Goal: Task Accomplishment & Management: Manage account settings

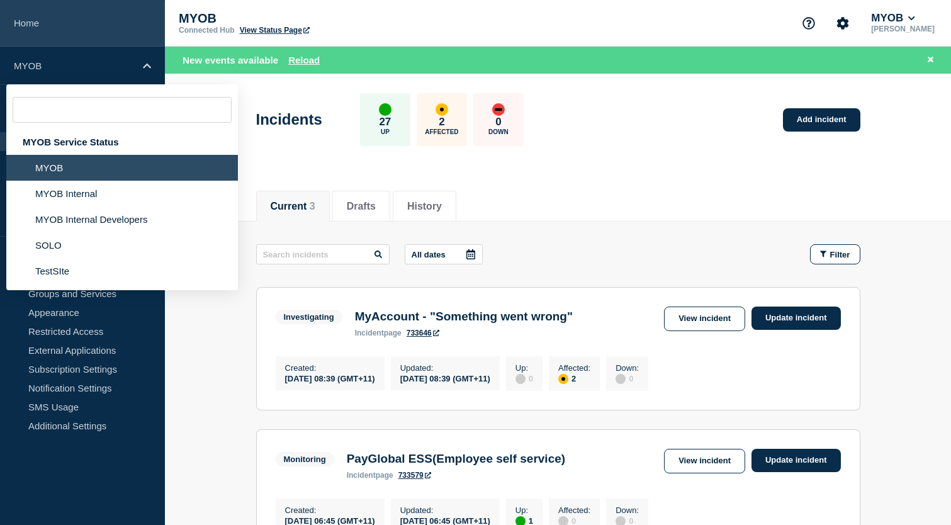
click at [33, 26] on link "Home" at bounding box center [82, 23] width 165 height 47
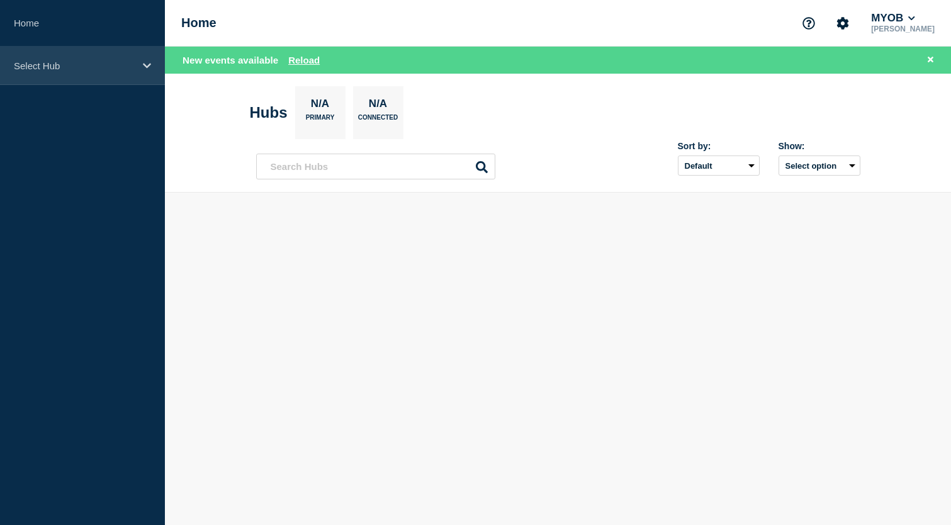
click at [43, 60] on p "Select Hub" at bounding box center [74, 65] width 121 height 11
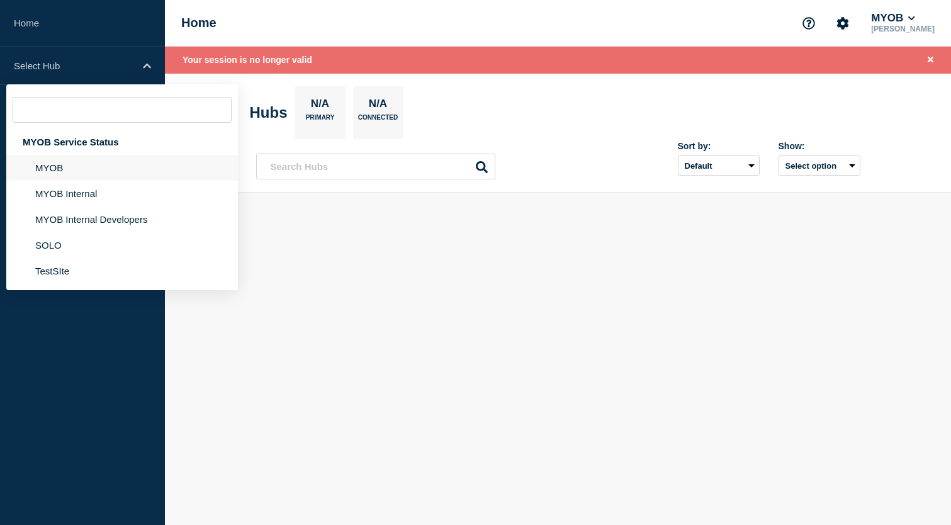
click at [57, 178] on li "MYOB" at bounding box center [122, 168] width 232 height 26
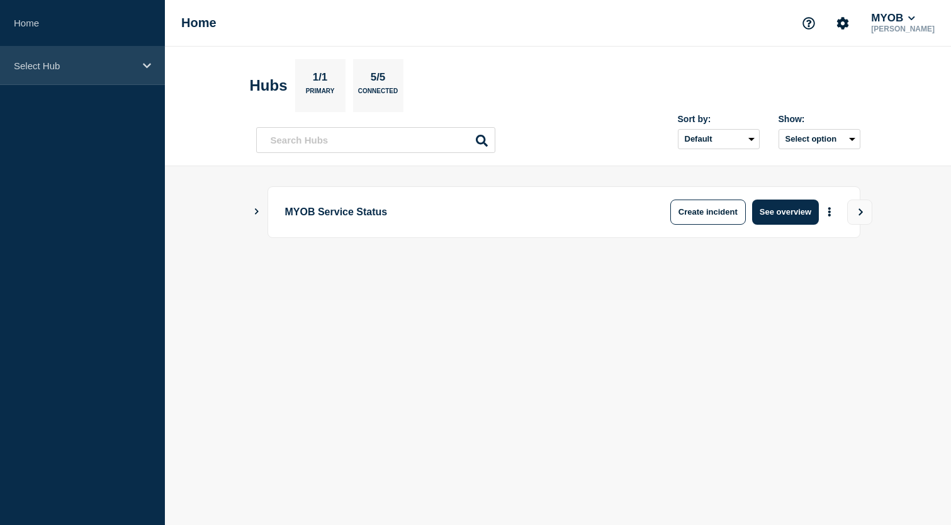
click at [109, 76] on div "Select Hub" at bounding box center [82, 66] width 165 height 38
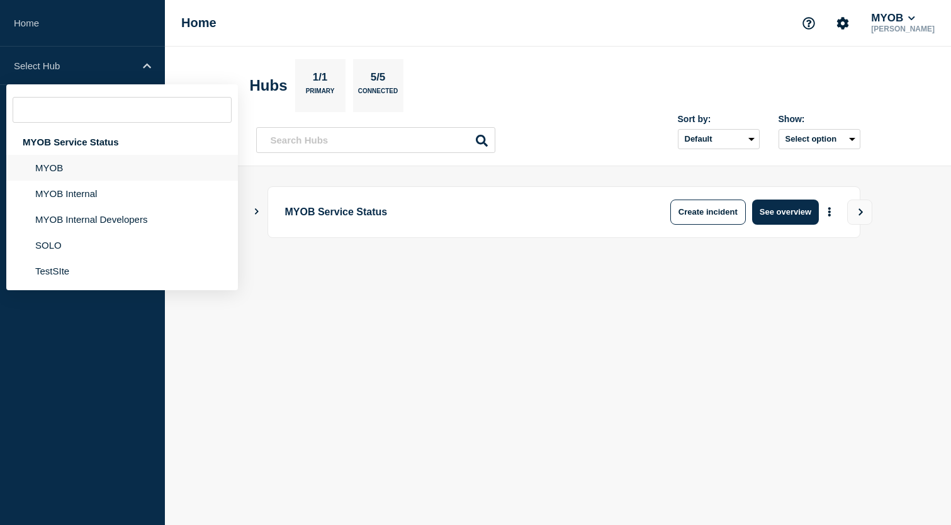
click at [54, 167] on li "MYOB" at bounding box center [122, 168] width 232 height 26
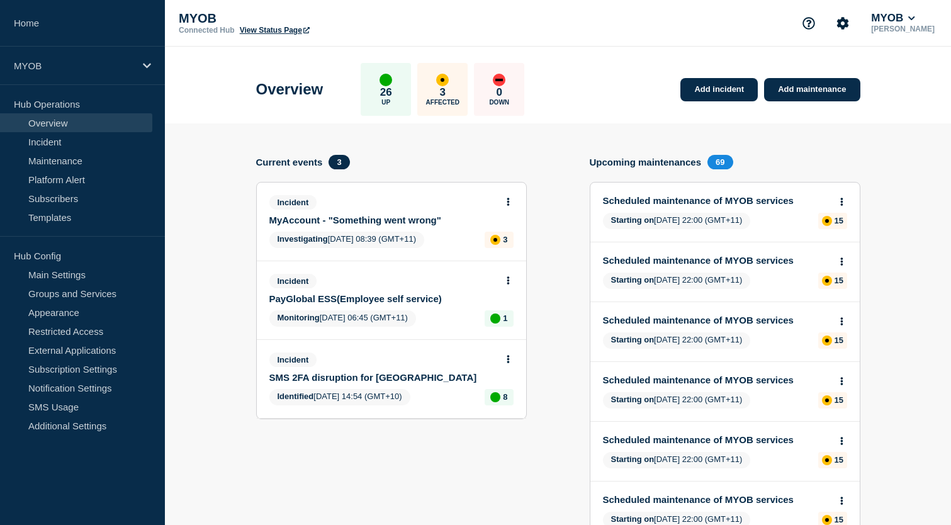
click at [417, 224] on link "MyAccount - "Something went wrong"" at bounding box center [382, 220] width 227 height 11
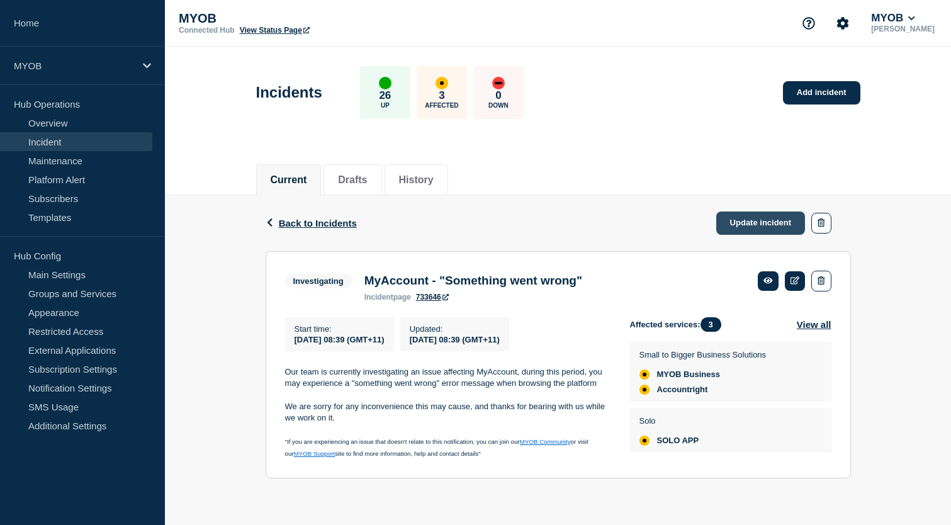
click at [751, 223] on link "Update incident" at bounding box center [760, 223] width 89 height 23
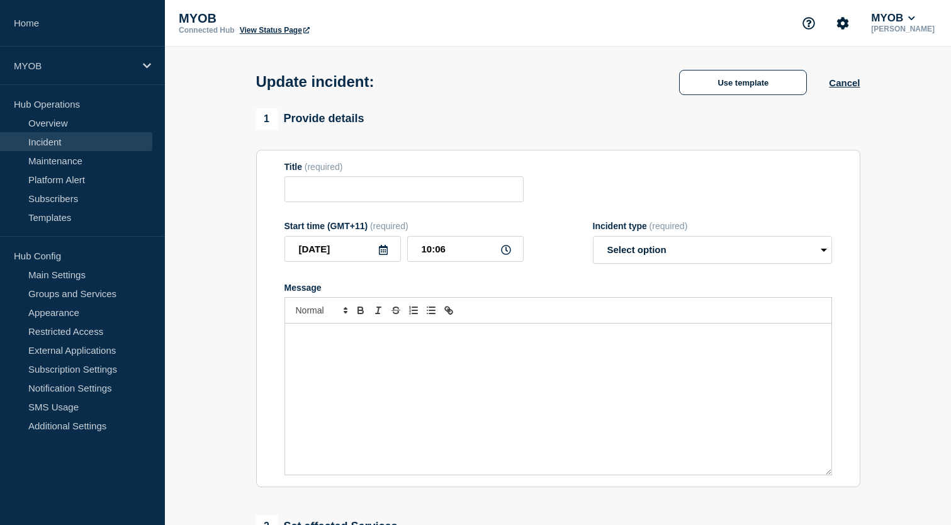
type input "MyAccount - "Something went wrong""
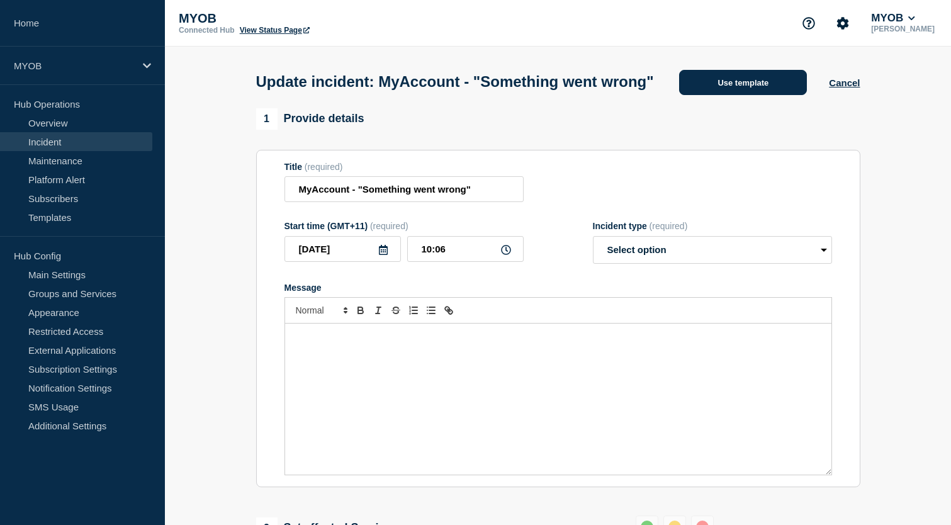
click at [764, 89] on button "Use template" at bounding box center [743, 82] width 128 height 25
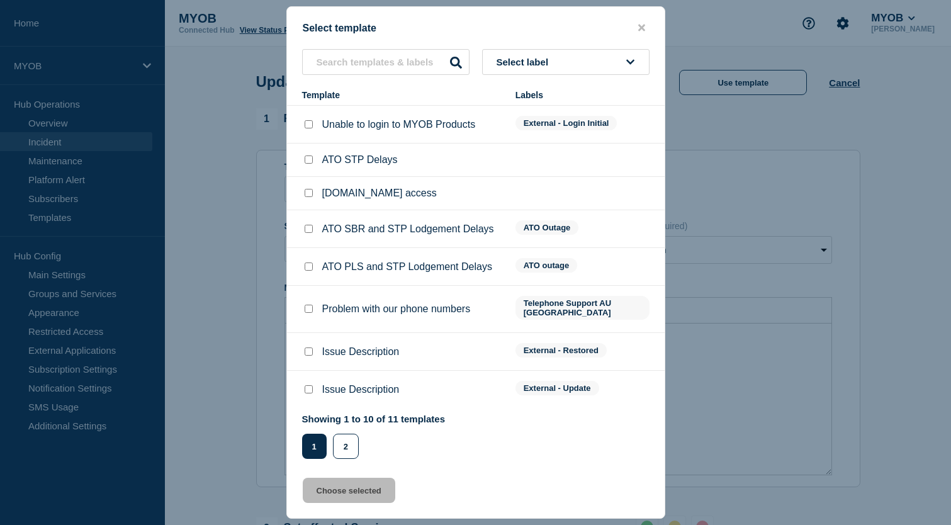
scroll to position [74, 0]
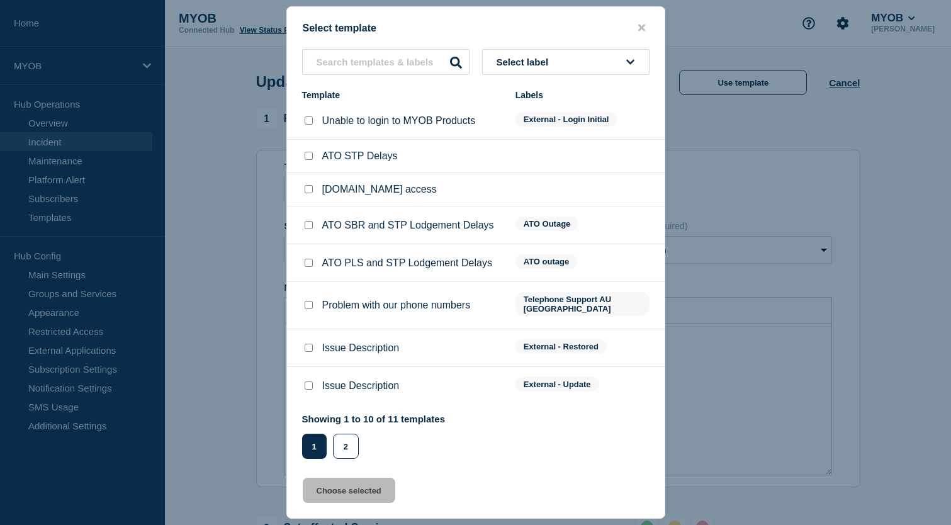
click at [310, 352] on input "Issue Description checkbox" at bounding box center [309, 348] width 8 height 8
checkbox input "true"
click at [362, 493] on button "Choose selected" at bounding box center [349, 490] width 93 height 25
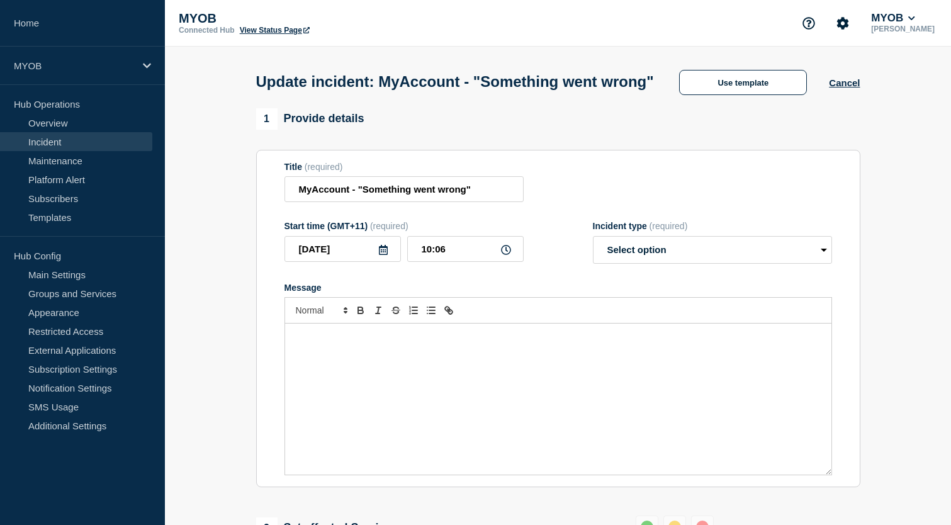
select select "resolved"
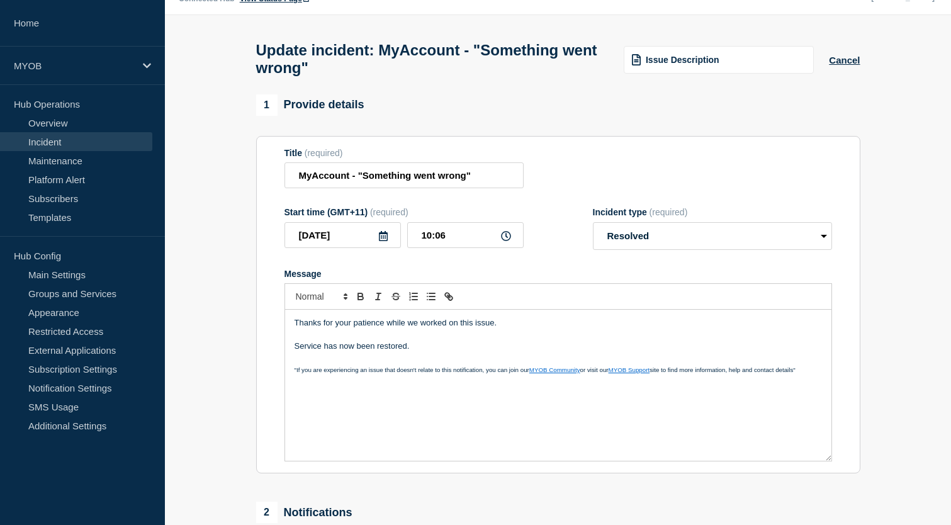
scroll to position [43, 0]
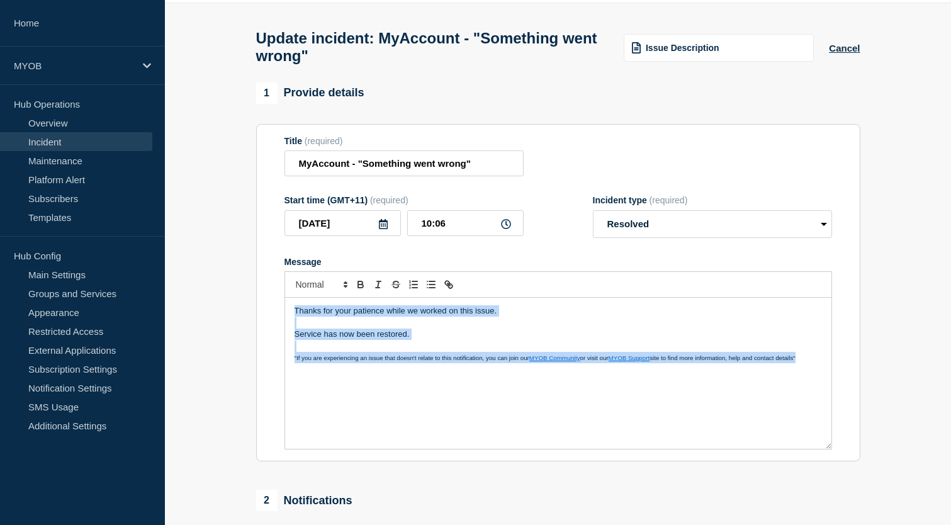
drag, startPoint x: 815, startPoint y: 370, endPoint x: 271, endPoint y: 294, distance: 549.2
click at [271, 294] on section "Title (required) MyAccount - "Something went wrong" Start time (GMT+11) (requir…" at bounding box center [558, 293] width 604 height 338
copy div "Thanks for your patience while we worked on this issue. Service has now been re…"
click at [580, 427] on div "Thanks for your patience while we worked on this issue. Service has now been re…" at bounding box center [558, 373] width 546 height 151
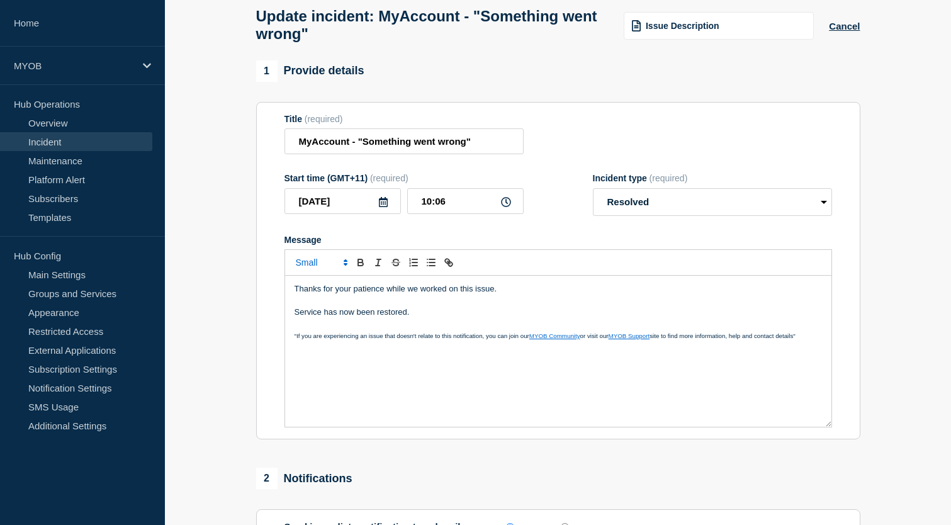
scroll to position [159, 0]
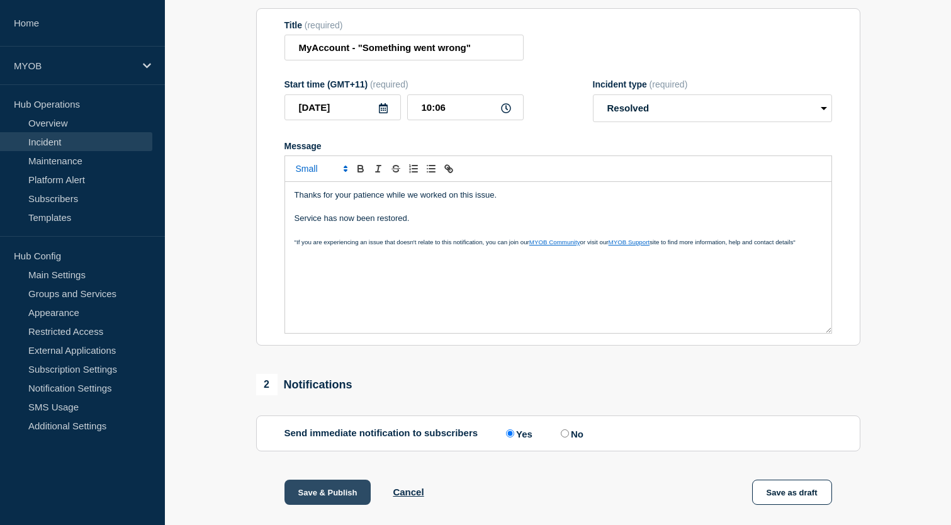
click at [338, 505] on button "Save & Publish" at bounding box center [328, 492] width 87 height 25
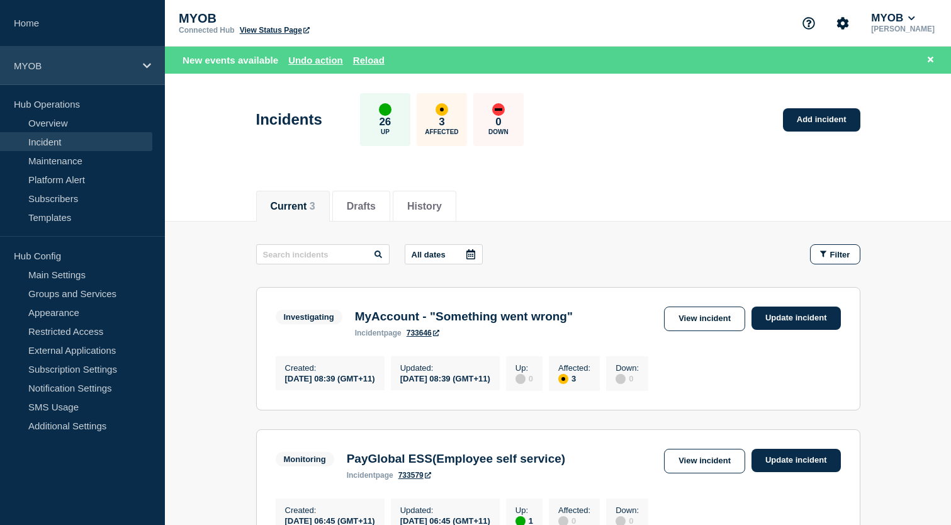
click at [72, 72] on div "MYOB" at bounding box center [82, 66] width 165 height 38
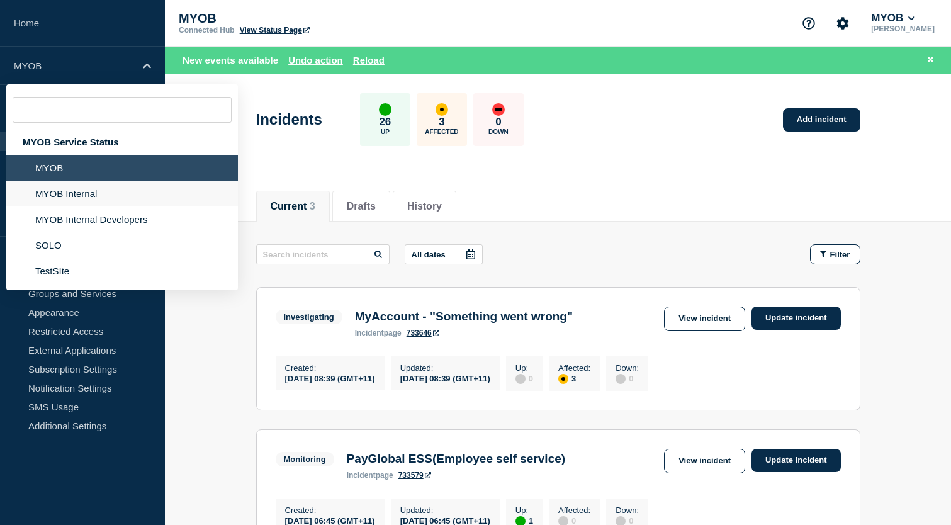
click at [103, 202] on li "MYOB Internal" at bounding box center [122, 194] width 232 height 26
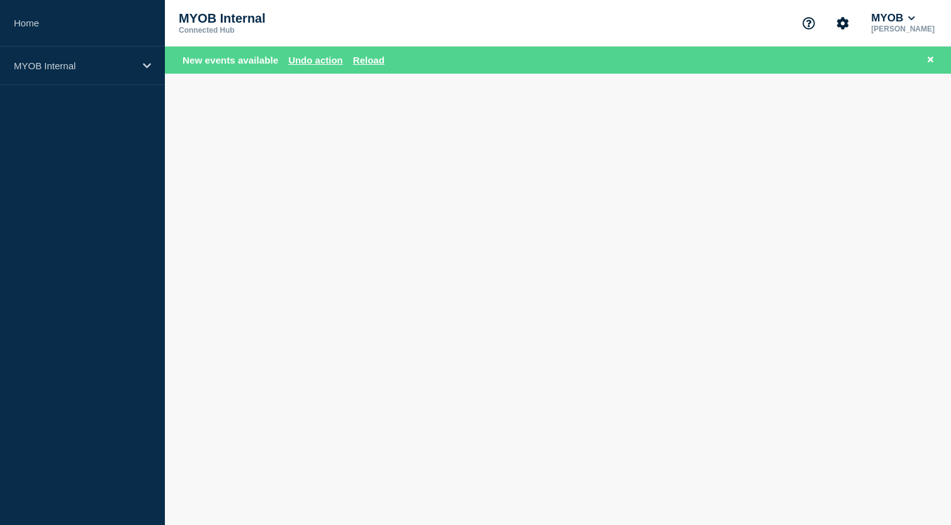
click at [247, 216] on body "Home MYOB Internal MYOB Internal Connected Hub MYOB Dylan Bathurst New events a…" at bounding box center [475, 262] width 951 height 525
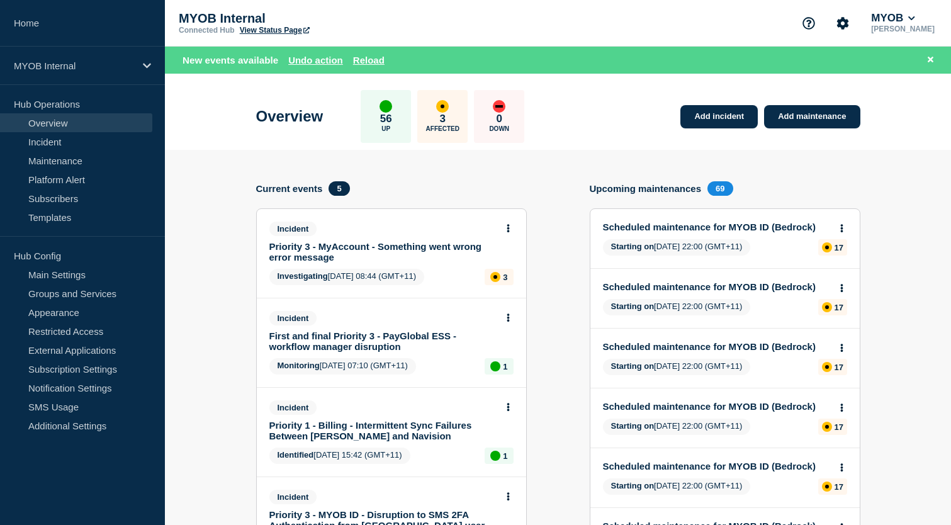
click at [443, 251] on link "Priority 3 - MyAccount - Something went wrong error message" at bounding box center [382, 251] width 227 height 21
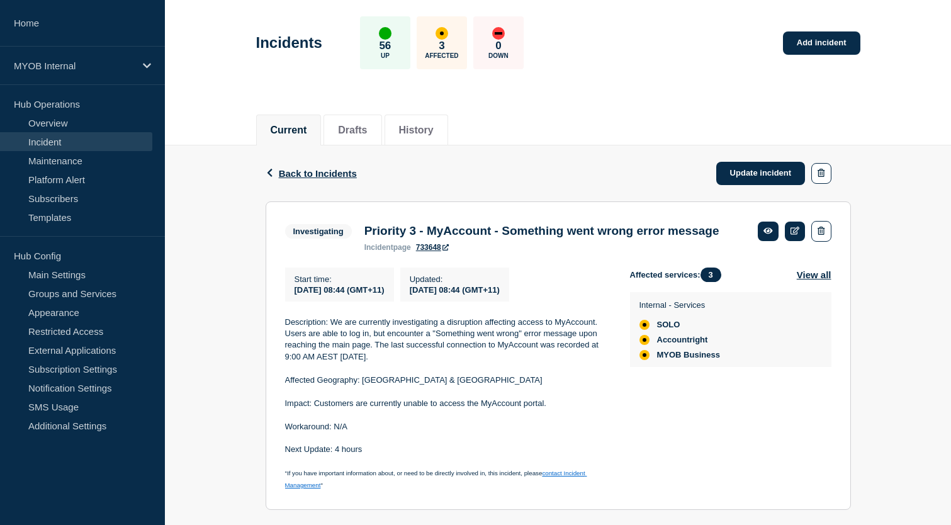
scroll to position [54, 0]
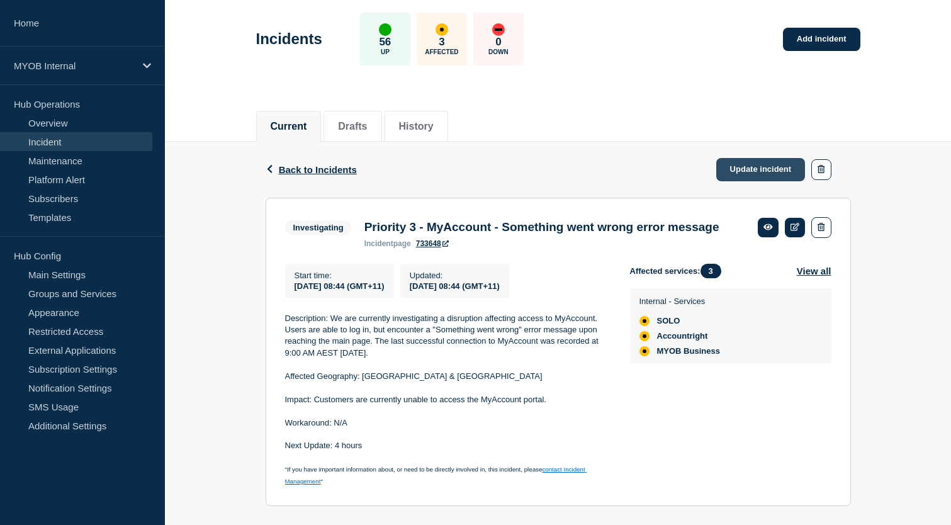
click at [766, 174] on link "Update incident" at bounding box center [760, 169] width 89 height 23
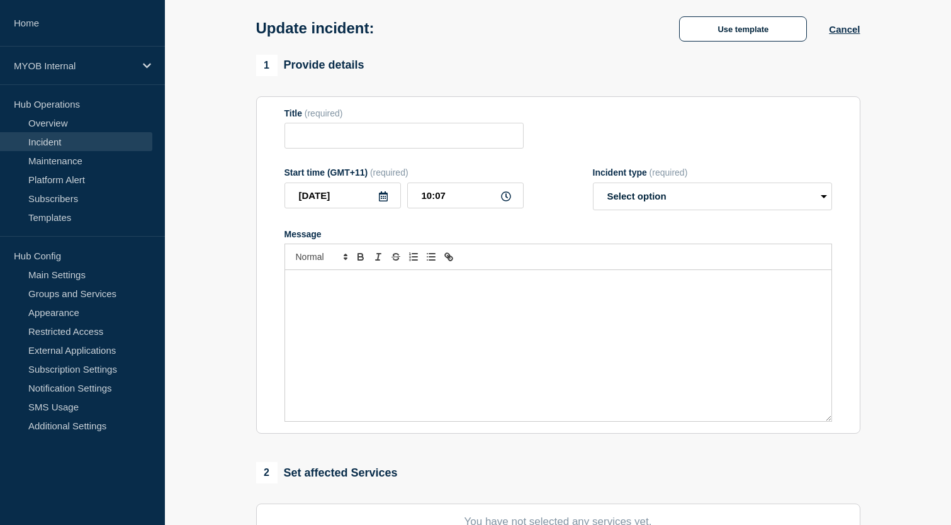
type input "Priority 3 - MyAccount - Something went wrong error message"
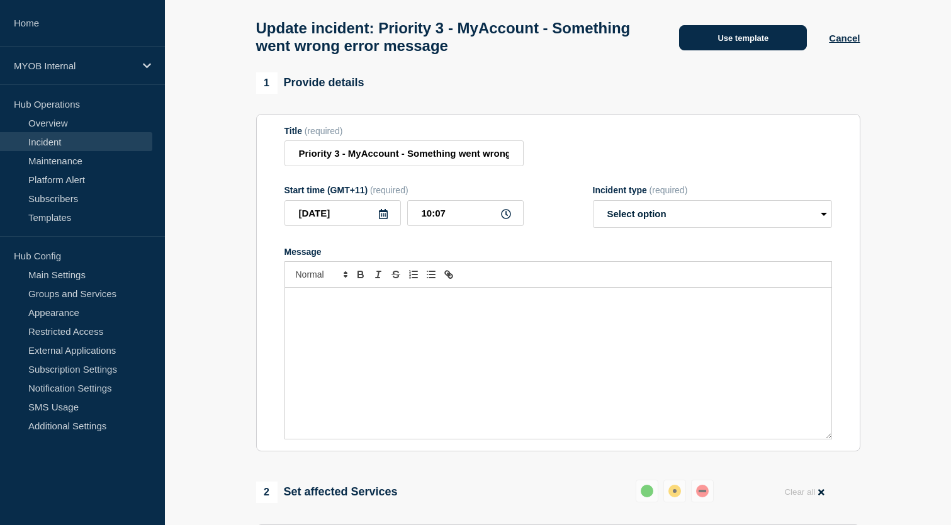
click at [757, 37] on button "Use template" at bounding box center [743, 37] width 128 height 25
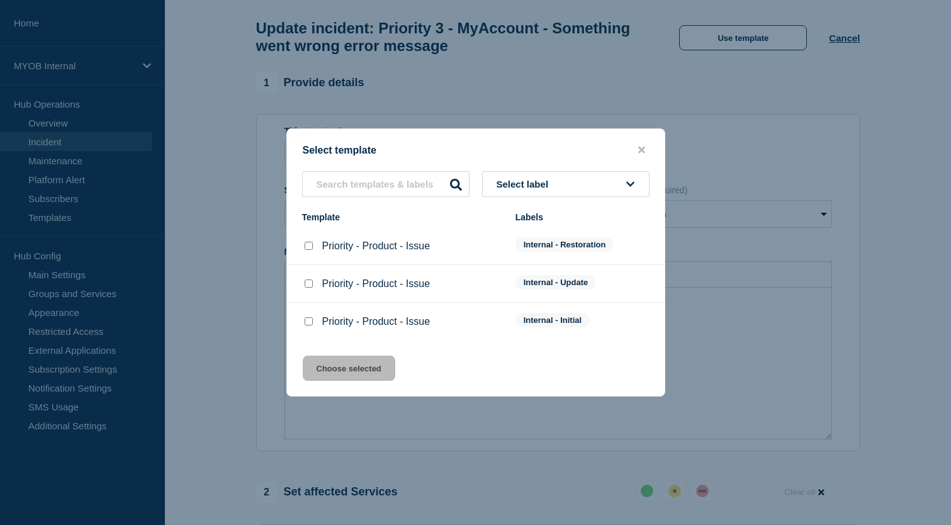
click at [308, 245] on input "Priority - Product - Issue checkbox" at bounding box center [309, 246] width 8 height 8
checkbox input "true"
click at [346, 373] on button "Choose selected" at bounding box center [349, 368] width 93 height 25
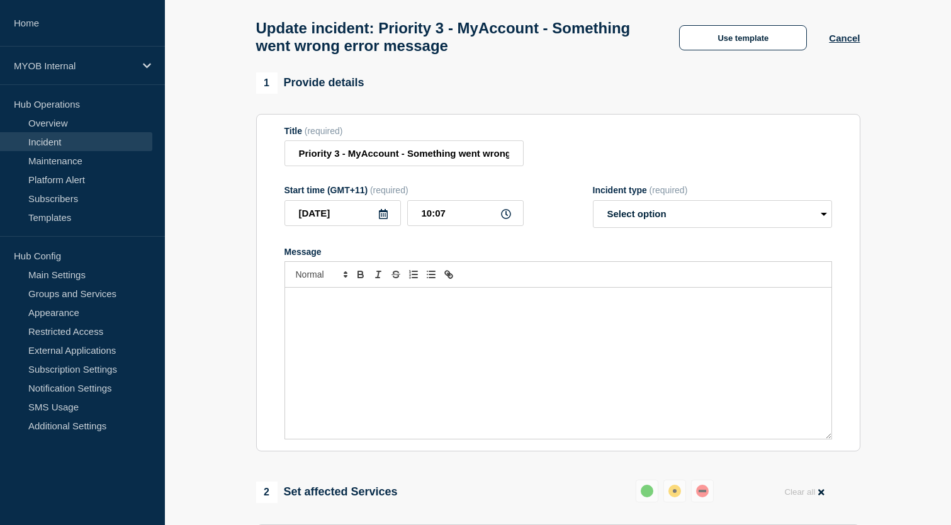
select select "resolved"
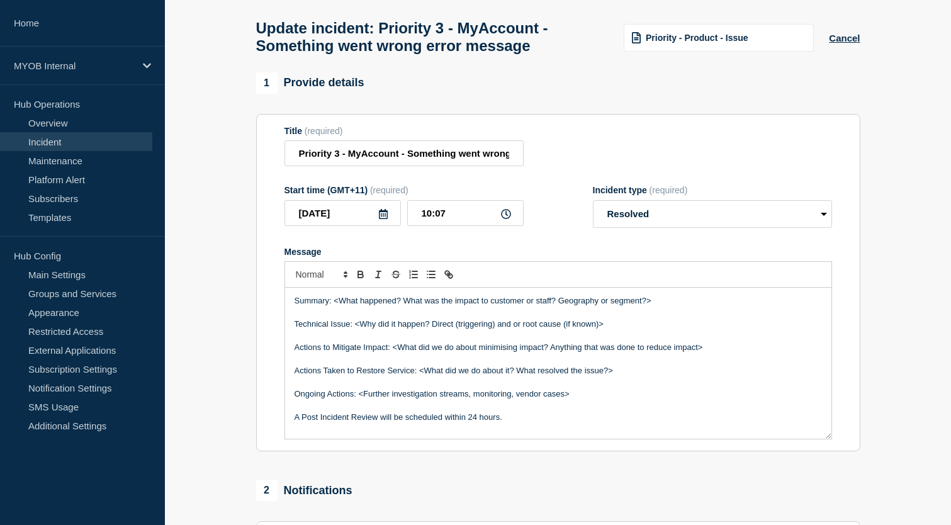
drag, startPoint x: 339, startPoint y: 317, endPoint x: 672, endPoint y: 341, distance: 333.9
click at [672, 342] on div "Summary: <What happened? What was the impact to customer or staff? Geography or…" at bounding box center [558, 363] width 546 height 151
click at [670, 307] on p "Summary: <What happened? What was the impact to customer or staff? Geography or…" at bounding box center [559, 300] width 528 height 11
drag, startPoint x: 670, startPoint y: 320, endPoint x: 334, endPoint y: 318, distance: 336.2
click at [334, 307] on p "Summary: <What happened? What was the impact to customer or staff? Geography or…" at bounding box center [559, 300] width 528 height 11
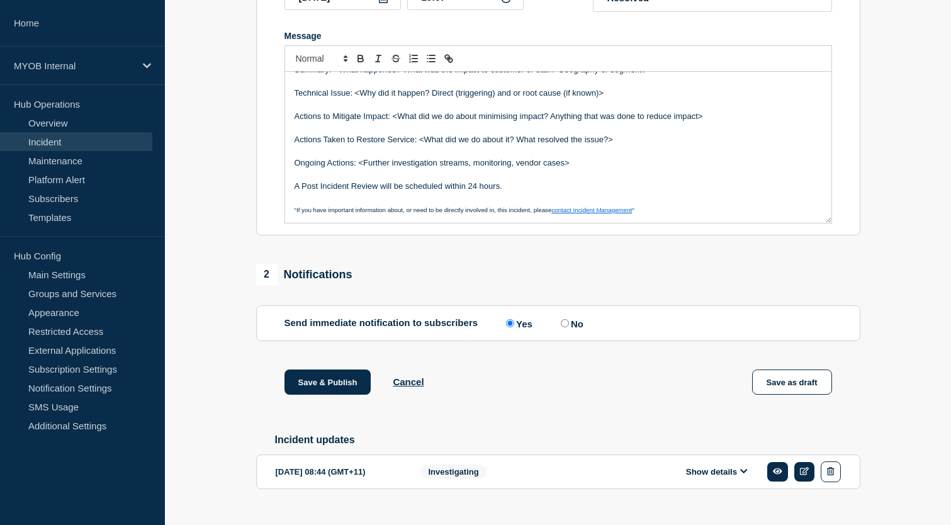
scroll to position [312, 0]
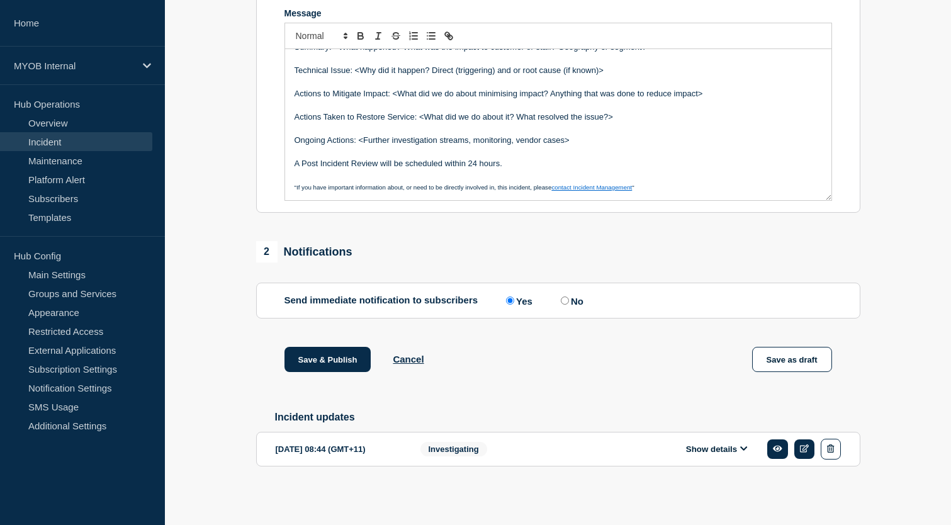
click at [719, 444] on button "Show details" at bounding box center [716, 449] width 69 height 11
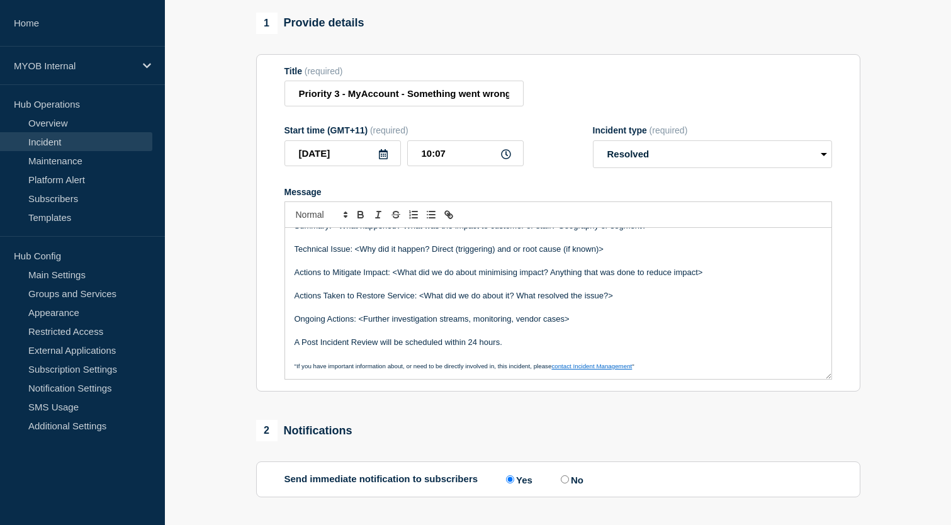
scroll to position [0, 0]
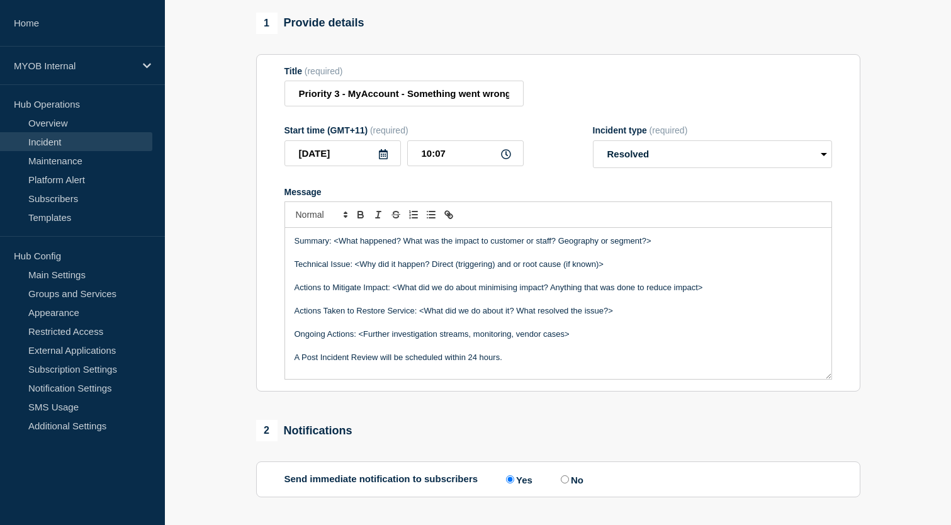
drag, startPoint x: 671, startPoint y: 260, endPoint x: 336, endPoint y: 257, distance: 335.6
click at [336, 247] on p "Summary: <What happened? What was the impact to customer or staff? Geography or…" at bounding box center [559, 240] width 528 height 11
click at [651, 247] on p "Summary: A failed scheduled deployment pipeline on the Home-self-portal-bff and…" at bounding box center [559, 240] width 528 height 11
click at [685, 247] on p "Summary: A failed scheduled deployment pipeline on the Home-self-portal-bff and…" at bounding box center [559, 240] width 528 height 11
click at [726, 247] on p "Summary: A failed scheduled deployment pipeline on the Home-self-portal-bff and…" at bounding box center [559, 240] width 528 height 11
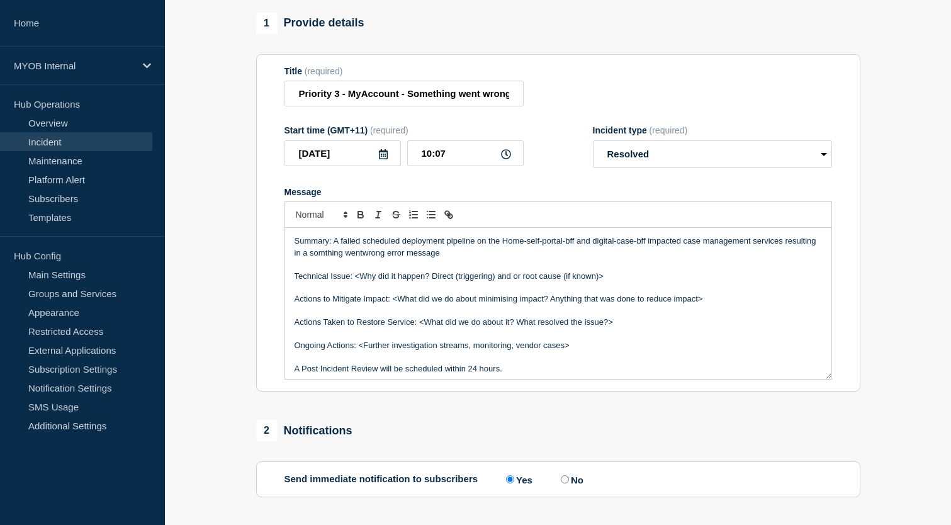
click at [363, 259] on p "Summary: A failed scheduled deployment pipeline on the Home-self-portal-bff and…" at bounding box center [559, 246] width 528 height 23
click at [373, 259] on p "Summary: A failed scheduled deployment pipeline on the Home-self-portal-bff and…" at bounding box center [559, 246] width 528 height 23
click at [364, 259] on p "Summary: A failed scheduled deployment pipeline on the Home-self-portal-bff and…" at bounding box center [559, 246] width 528 height 23
click at [443, 259] on p "Summary: A failed scheduled deployment pipeline on the Home-self-portal-bff and…" at bounding box center [559, 246] width 528 height 23
click at [503, 257] on p "Summary: A failed scheduled deployment pipeline on the Home-self-portal-bff and…" at bounding box center [559, 246] width 528 height 23
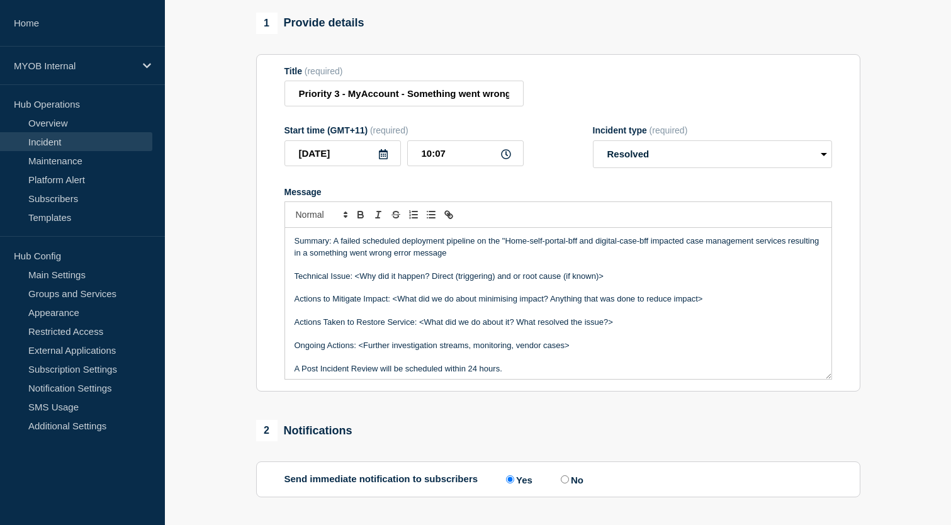
click at [578, 257] on p "Summary: A failed scheduled deployment pipeline on the "Home-self-portal-bff an…" at bounding box center [559, 246] width 528 height 23
click at [599, 255] on p "Summary: A failed scheduled deployment pipeline on the "Home-self-portal-bff" a…" at bounding box center [559, 246] width 528 height 23
click at [657, 257] on p "Summary: A failed scheduled deployment pipeline on the "Home-self-portal-bff" a…" at bounding box center [559, 246] width 528 height 23
click at [665, 270] on p "Message" at bounding box center [559, 264] width 528 height 11
drag, startPoint x: 482, startPoint y: 268, endPoint x: 291, endPoint y: 271, distance: 190.8
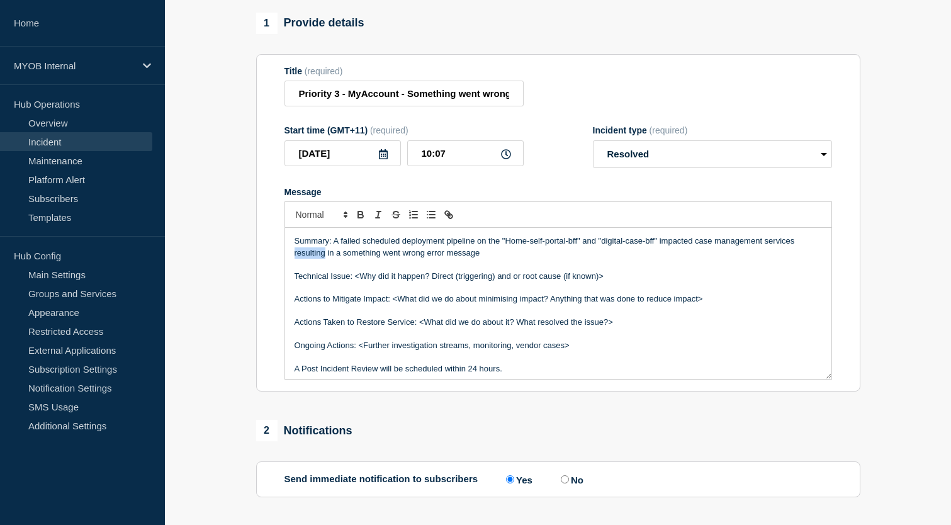
click at [291, 271] on div "Summary: A failed scheduled deployment pipeline on the "Home-self-portal-bff" a…" at bounding box center [558, 303] width 546 height 151
click at [306, 259] on p "Summary: A failed scheduled deployment pipeline on the "Home-self-portal-bff" a…" at bounding box center [559, 246] width 528 height 23
drag, startPoint x: 334, startPoint y: 268, endPoint x: 291, endPoint y: 268, distance: 43.4
click at [291, 268] on div "Summary: A failed scheduled deployment pipeline on the "Home-self-portal-bff" a…" at bounding box center [558, 303] width 546 height 151
click at [484, 259] on p "Summary: A failed scheduled deployment pipeline on the "Home-self-portal-bff" a…" at bounding box center [559, 246] width 528 height 23
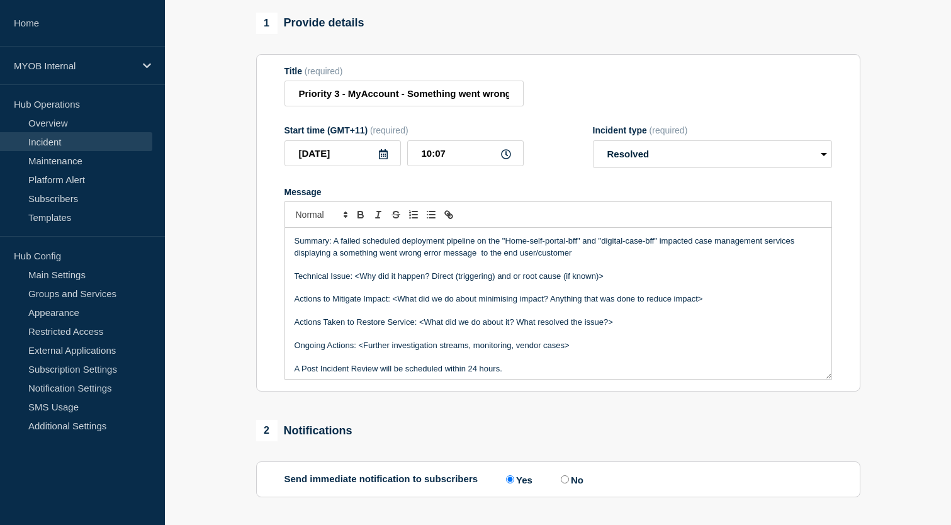
click at [577, 259] on p "Summary: A failed scheduled deployment pipeline on the "Home-self-portal-bff" a…" at bounding box center [559, 246] width 528 height 23
click at [310, 259] on p "Summary: A failed scheduled deployment pipeline on the "Home-self-portal-bff" a…" at bounding box center [559, 246] width 528 height 23
click at [807, 258] on p "Summary: A failed scheduled deployment pipeline on the "Home-self-portal-bff" a…" at bounding box center [559, 246] width 528 height 23
click at [314, 259] on p "Summary: A failed scheduled deployment pipeline on the "Home-self-portal-bff" a…" at bounding box center [559, 246] width 528 height 23
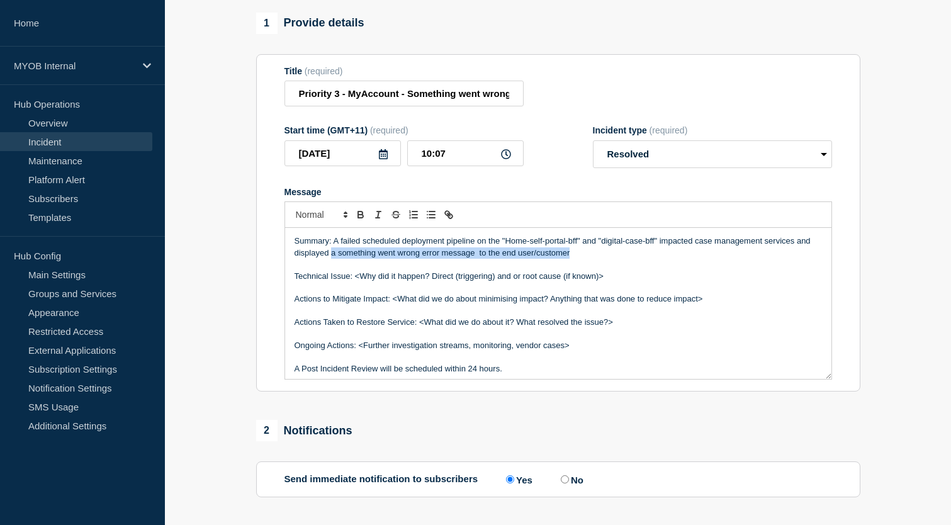
drag, startPoint x: 332, startPoint y: 269, endPoint x: 597, endPoint y: 266, distance: 264.4
click at [597, 259] on p "Summary: A failed scheduled deployment pipeline on the "Home-self-portal-bff" a…" at bounding box center [559, 246] width 528 height 23
click at [570, 259] on p "Summary: A failed scheduled deployment pipeline on the "Home-self-portal-bff" a…" at bounding box center [559, 246] width 528 height 23
drag, startPoint x: 499, startPoint y: 265, endPoint x: 512, endPoint y: 266, distance: 13.9
click at [499, 259] on p "Summary: A failed scheduled deployment pipeline on the "Home-self-portal-bff" a…" at bounding box center [559, 246] width 528 height 23
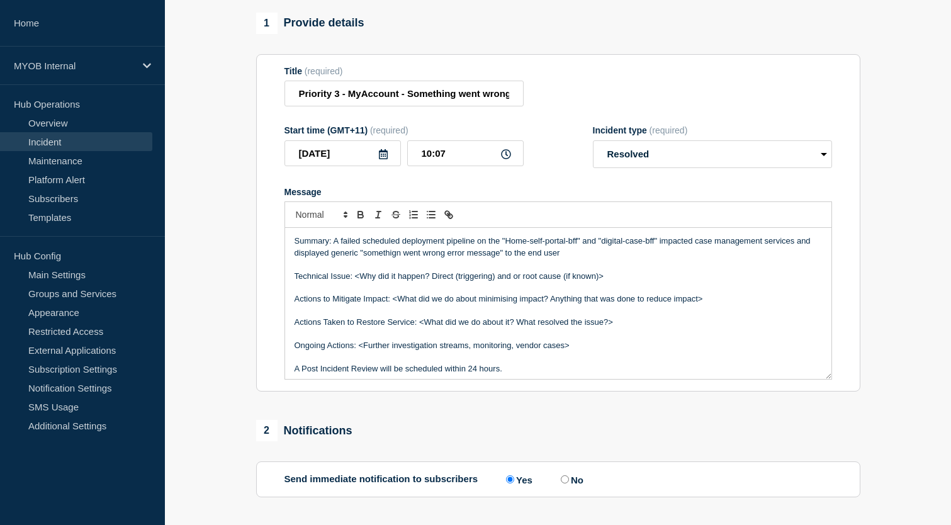
click at [581, 259] on p "Summary: A failed scheduled deployment pipeline on the "Home-self-portal-bff" a…" at bounding box center [559, 246] width 528 height 23
click at [561, 259] on p "Summary: A failed scheduled deployment pipeline on the "Home-self-portal-bff" a…" at bounding box center [559, 246] width 528 height 23
click at [400, 259] on p "Summary: A failed scheduled deployment pipeline on the "Home-self-portal-bff" a…" at bounding box center [559, 246] width 528 height 23
click at [567, 259] on p "Summary: A failed scheduled deployment pipeline on the "Home-self-portal-bff" a…" at bounding box center [559, 246] width 528 height 23
click at [500, 259] on p "Summary: A failed scheduled deployment pipeline on the "Home-self-portal-bff" a…" at bounding box center [559, 246] width 528 height 23
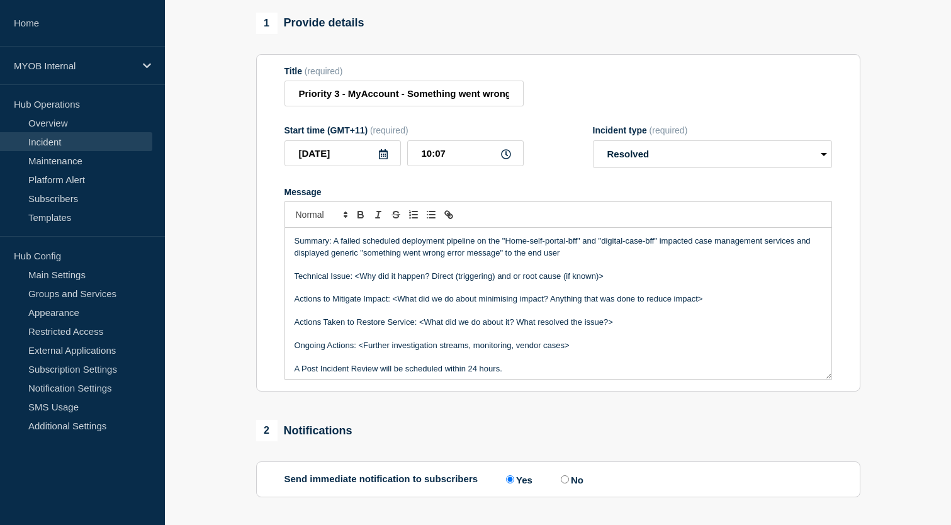
click at [574, 259] on p "Summary: A failed scheduled deployment pipeline on the "Home-self-portal-bff" a…" at bounding box center [559, 246] width 528 height 23
drag, startPoint x: 814, startPoint y: 255, endPoint x: 659, endPoint y: 258, distance: 154.9
click at [659, 258] on p "Summary: A failed scheduled deployment pipeline on the "Home-self-portal-bff" a…" at bounding box center [559, 246] width 528 height 23
click at [716, 257] on p "Summary: A failed scheduled deployment pipeline on the "Home-self-portal-bff" a…" at bounding box center [559, 246] width 528 height 23
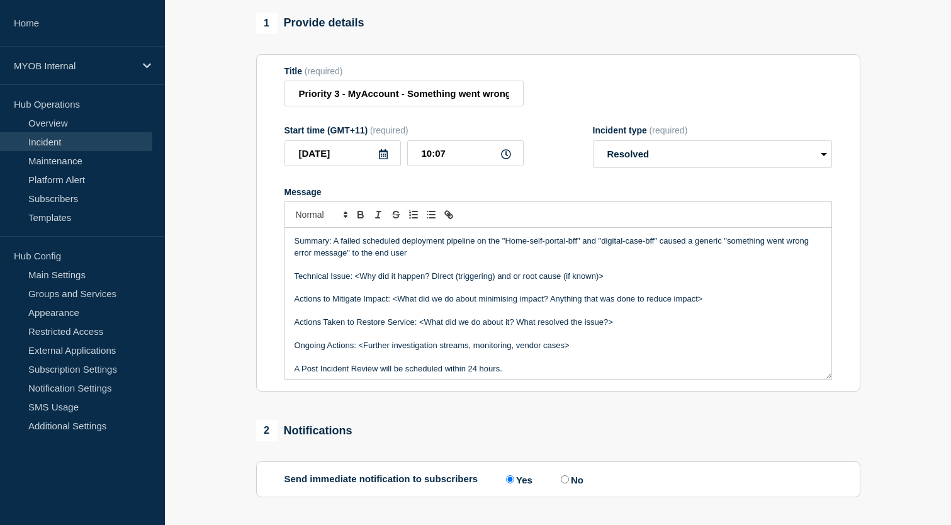
click at [723, 258] on p "Summary: A failed scheduled deployment pipeline on the "Home-self-portal-bff" a…" at bounding box center [559, 246] width 528 height 23
click at [507, 259] on p "Summary: A failed scheduled deployment pipeline on the "Home-self-portal-bff" a…" at bounding box center [559, 246] width 528 height 23
click at [800, 256] on p "Summary: A failed scheduled deployment pipeline on the "Home-self-portal-bff" a…" at bounding box center [559, 246] width 528 height 23
click at [589, 259] on p "Summary: A failed scheduled deployment pipeline on the "Home-self-portal-bff" a…" at bounding box center [559, 246] width 528 height 23
click at [375, 259] on p "Summary: A failed scheduled deployment pipeline on the "Home-self-portal-bff" a…" at bounding box center [559, 246] width 528 height 23
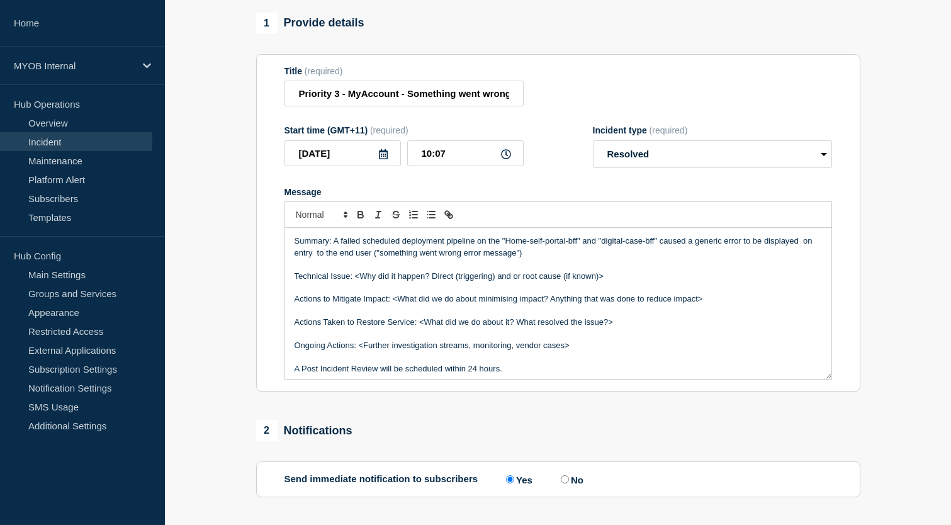
click at [523, 259] on p "Summary: A failed scheduled deployment pipeline on the "Home-self-portal-bff" a…" at bounding box center [559, 246] width 528 height 23
click at [529, 259] on p "Summary: A failed scheduled deployment pipeline on the "Home-self-portal-bff" a…" at bounding box center [559, 246] width 528 height 23
click at [592, 259] on p "Summary: A failed scheduled deployment pipeline on the "Home-self-portal-bff" a…" at bounding box center [559, 246] width 528 height 23
drag, startPoint x: 705, startPoint y: 269, endPoint x: 648, endPoint y: 269, distance: 57.3
click at [648, 259] on p "Summary: A failed scheduled deployment pipeline on the "Home-self-portal-bff" a…" at bounding box center [559, 246] width 528 height 23
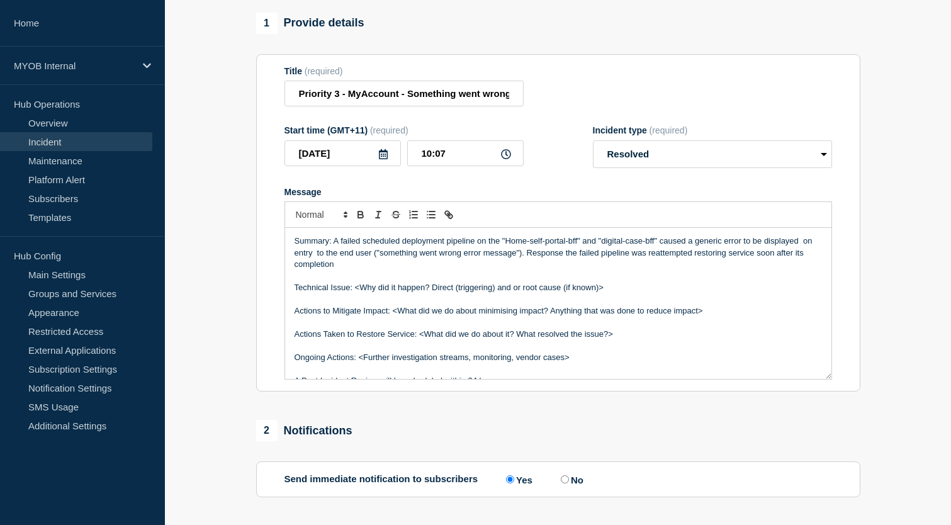
drag, startPoint x: 633, startPoint y: 300, endPoint x: 355, endPoint y: 300, distance: 278.3
click at [355, 293] on p "Technical Issue: <Why did it happen? Direct (triggering) and or root cause (if …" at bounding box center [559, 287] width 528 height 11
click at [662, 256] on p "Summary: A failed scheduled deployment pipeline on the "Home-self-portal-bff" a…" at bounding box center [559, 252] width 528 height 35
drag, startPoint x: 657, startPoint y: 256, endPoint x: 502, endPoint y: 253, distance: 155.5
click at [502, 253] on p "Summary: A failed scheduled deployment pipeline on the "Home-self-portal-bff" a…" at bounding box center [559, 252] width 528 height 35
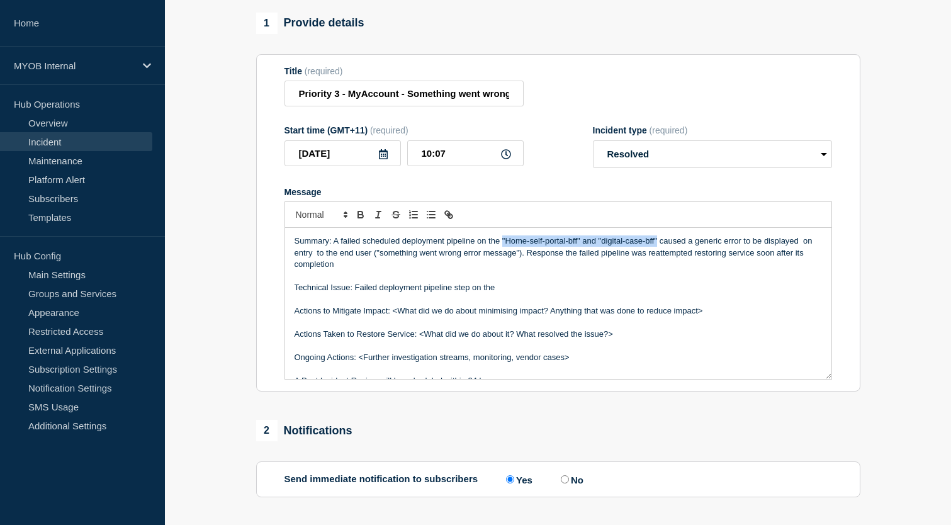
copy p ""Home-self-portal-bff" and "digital-case-bff""
click at [518, 293] on p "Technical Issue: Failed deployment pipeline step on the" at bounding box center [559, 287] width 528 height 11
click at [664, 293] on p "Technical Issue: Failed deployment pipeline step on the "Home-self-portal-bff" …" at bounding box center [559, 287] width 528 height 11
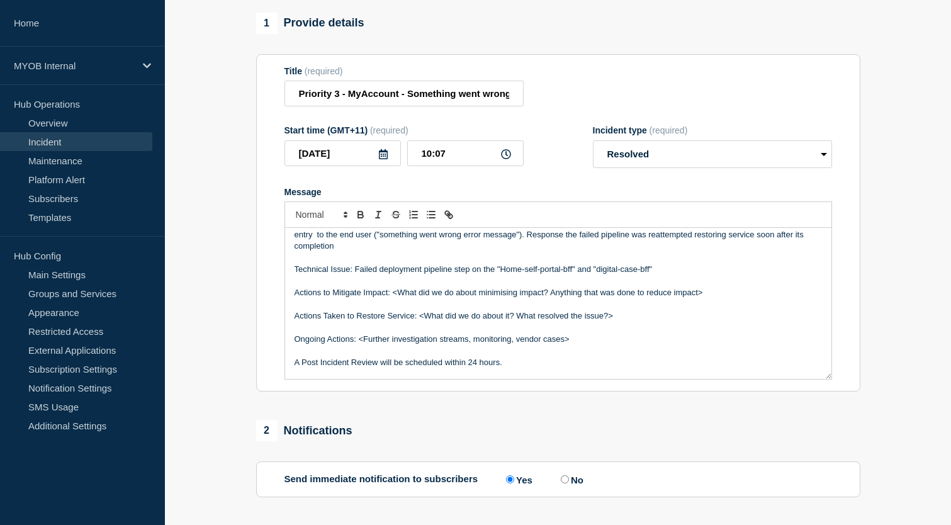
drag, startPoint x: 713, startPoint y: 307, endPoint x: 293, endPoint y: 304, distance: 420.5
click at [293, 304] on div "Summary: A failed scheduled deployment pipeline on the "Home-self-portal-bff" a…" at bounding box center [558, 303] width 546 height 151
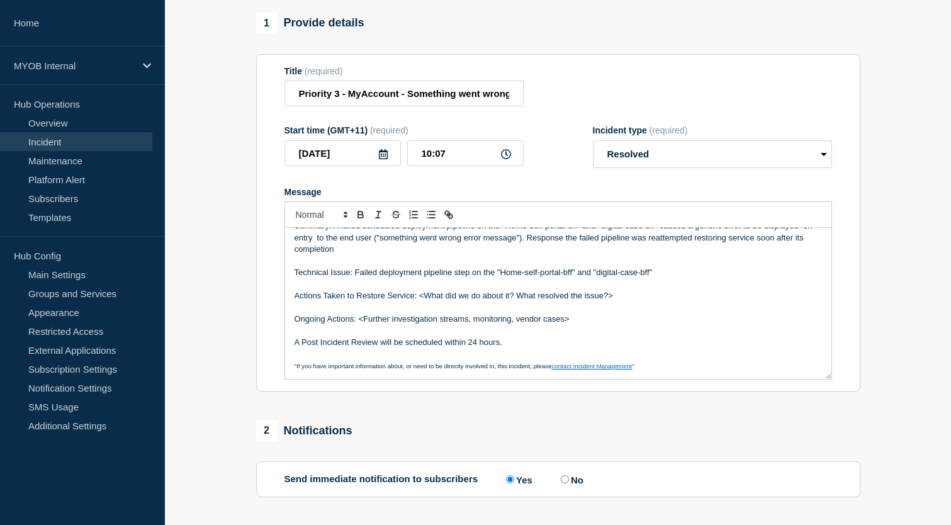
scroll to position [15, 0]
drag, startPoint x: 619, startPoint y: 312, endPoint x: 419, endPoint y: 312, distance: 199.6
click at [419, 302] on p "Actions Taken to Restore Service: <What did we do about it? What resolved the i…" at bounding box center [559, 295] width 528 height 11
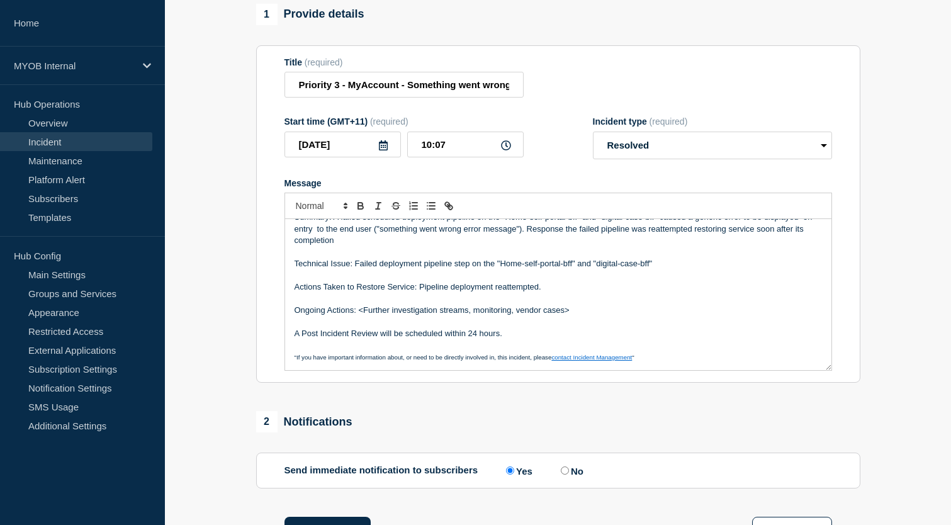
scroll to position [124, 0]
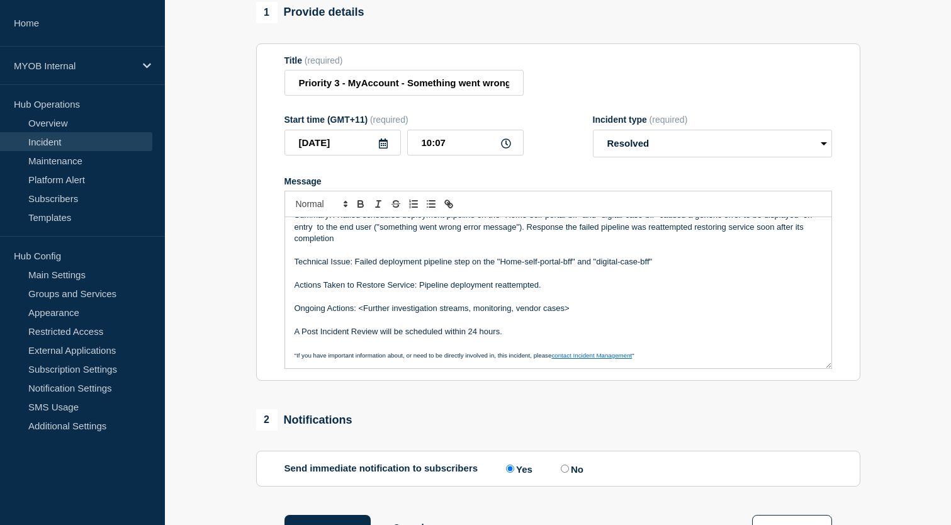
drag, startPoint x: 575, startPoint y: 325, endPoint x: 360, endPoint y: 322, distance: 214.7
click at [360, 314] on p "Ongoing Actions: <Further investigation streams, monitoring, vendor cases>" at bounding box center [559, 308] width 528 height 11
click at [365, 314] on p "Ongoing Actions: monitoring" at bounding box center [559, 308] width 528 height 11
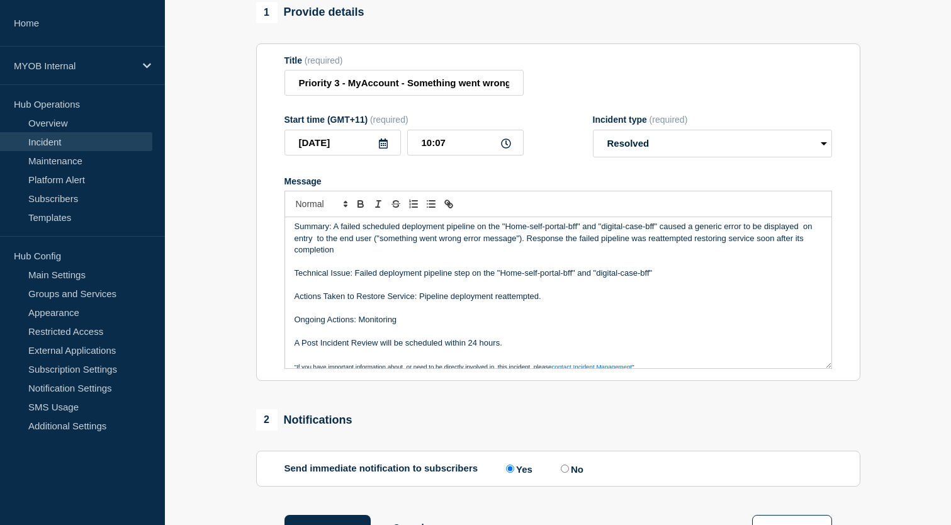
scroll to position [0, 0]
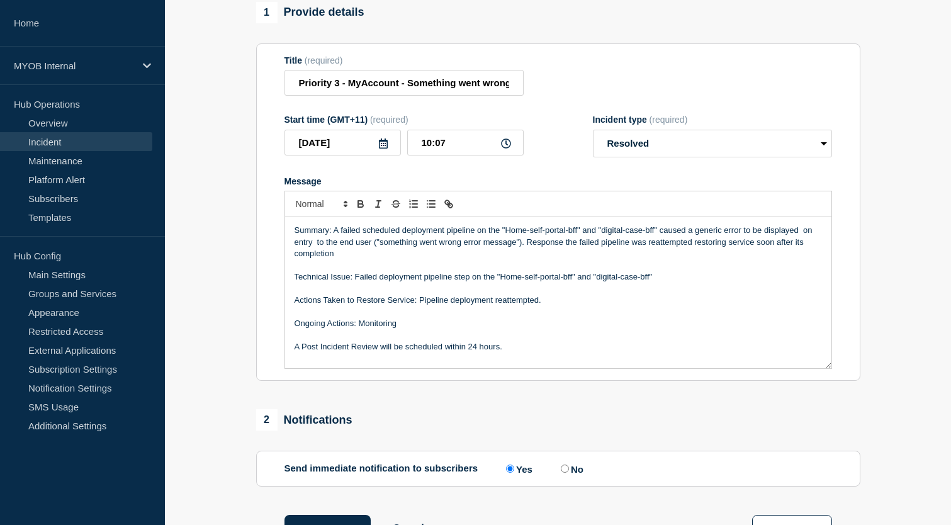
click at [332, 244] on p "Summary: A failed scheduled deployment pipeline on the "Home-self-portal-bff" a…" at bounding box center [559, 242] width 528 height 35
click at [349, 246] on p "Summary: On sunday A failed scheduled deployment pipeline on the "Home-self-por…" at bounding box center [559, 242] width 528 height 35
click at [400, 244] on p "Summary: On 12/10/2025 11am A failed scheduled deployment pipeline on the "Home…" at bounding box center [559, 242] width 528 height 35
click at [405, 248] on p "Summary: On 12/10/2025 1am A failed scheduled deployment pipeline on the "Home-…" at bounding box center [559, 242] width 528 height 35
click at [513, 283] on p "Technical Issue: Failed deployment pipeline step on the "Home-self-portal-bff" …" at bounding box center [559, 276] width 528 height 11
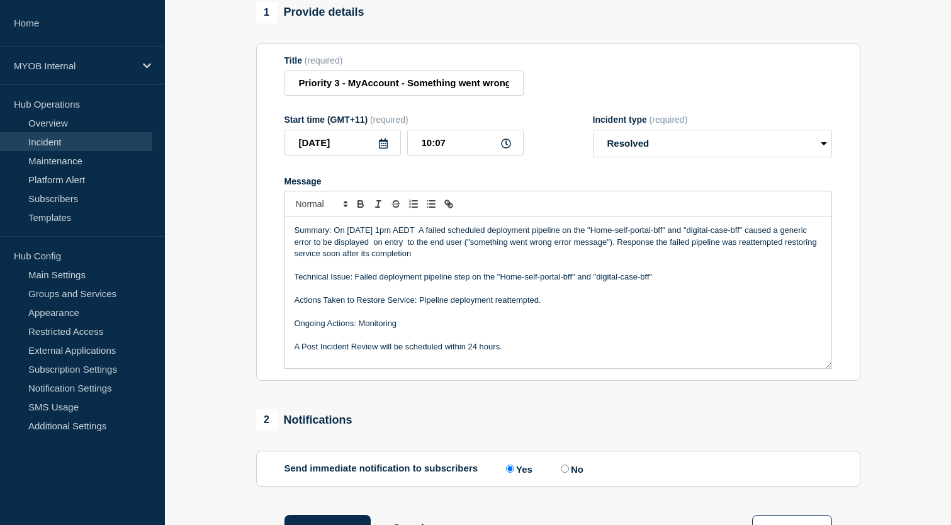
click at [435, 241] on p "Summary: On 12/10/2025 1pm AEDT A failed scheduled deployment pipeline on the "…" at bounding box center [559, 242] width 528 height 35
click at [429, 244] on p "Summary: On 12/10/2025 1pm AEDT A failed scheduled deployment pipeline on the "…" at bounding box center [559, 242] width 528 height 35
click at [442, 246] on p "Summary: On 12/10/2025 1pm AEDT, A failed scheduled deployment pipeline on the …" at bounding box center [559, 242] width 528 height 35
click at [434, 245] on p "Summary: On 12/10/2025 1pm AEDT, a failed scheduled deployment pipeline on the …" at bounding box center [559, 242] width 528 height 35
click at [469, 259] on p "Summary: On 12/10/2025 1pm AEDT, a failed scheduled deployment pipeline on the …" at bounding box center [559, 242] width 528 height 35
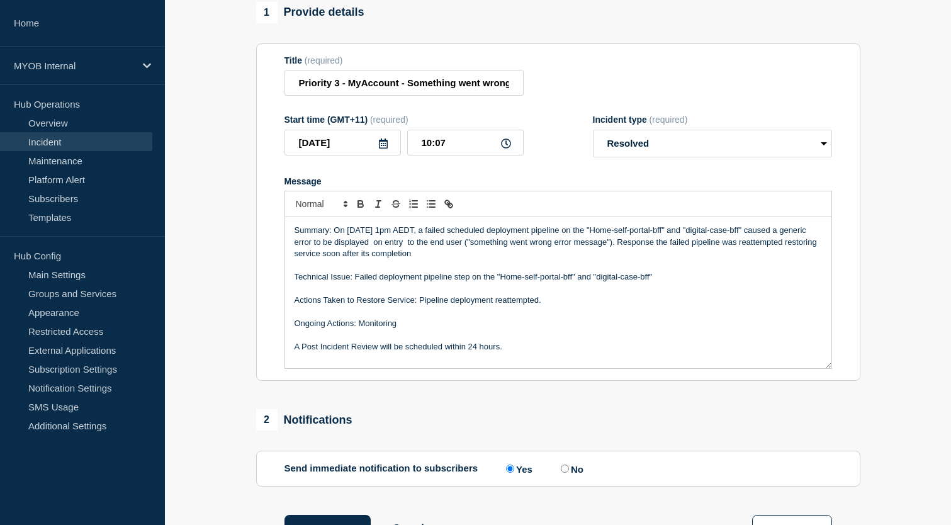
click at [444, 244] on p "Summary: On 12/10/2025 1pm AEDT, a failed scheduled deployment pipeline on the …" at bounding box center [559, 242] width 528 height 35
click at [444, 242] on p "Summary: On 12/10/2025 1pm AEDT, a failed scheduled deployment pipeline on the …" at bounding box center [559, 242] width 528 height 35
click at [734, 246] on p "Summary: On 12/10/2025 1pm AEDT, a scheduled deployment pipeline on the "Home-s…" at bounding box center [559, 242] width 528 height 35
click at [620, 294] on p "Message" at bounding box center [559, 288] width 528 height 11
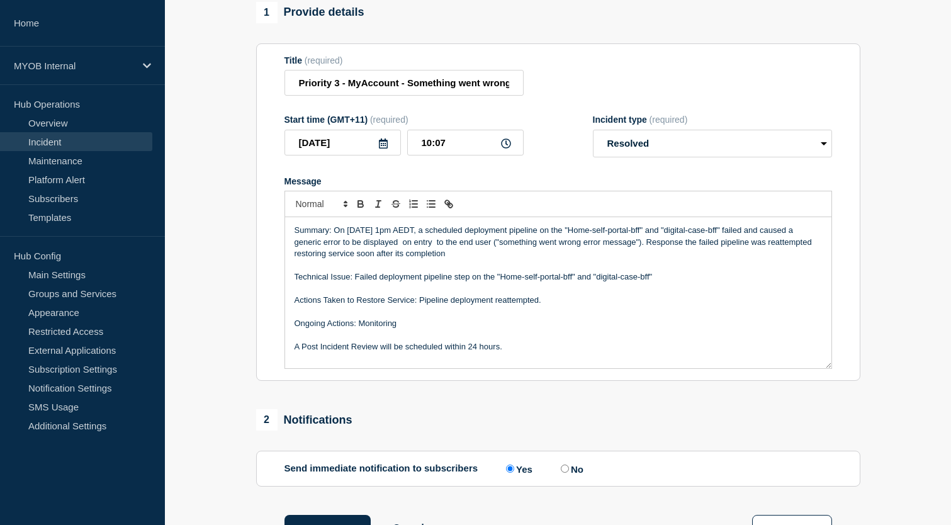
click at [456, 271] on p "Message" at bounding box center [559, 265] width 528 height 11
drag, startPoint x: 459, startPoint y: 273, endPoint x: 271, endPoint y: 244, distance: 190.5
click at [271, 244] on section "Title (required) Priority 3 - MyAccount - Something went wrong error message St…" at bounding box center [558, 212] width 604 height 338
copy p "Summary: On 12/10/2025 1pm AEDT, a scheduled deployment pipeline on the "Home-s…"
click at [438, 259] on p "Summary: On 12/10/2025 1pm AEDT, a scheduled deployment pipeline on the "Home-s…" at bounding box center [559, 242] width 528 height 35
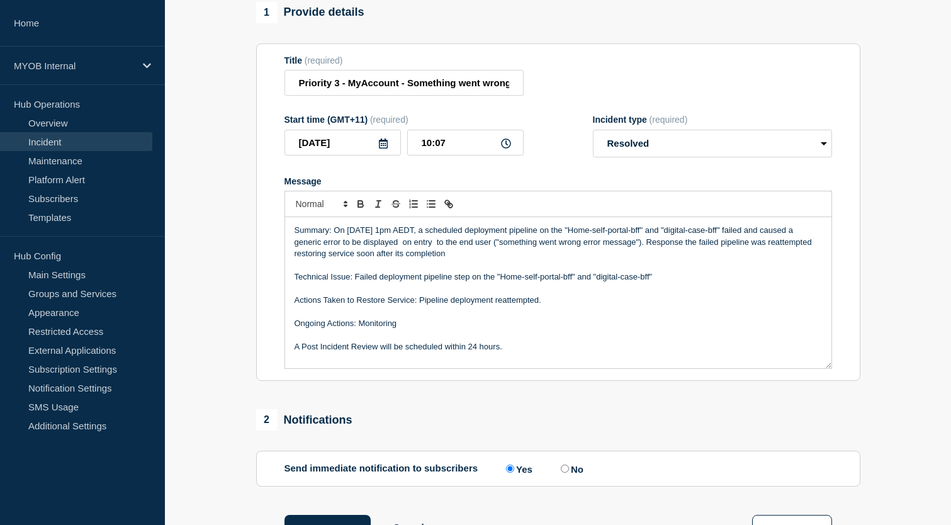
drag, startPoint x: 458, startPoint y: 267, endPoint x: 246, endPoint y: 240, distance: 213.9
click at [246, 240] on section "1 Provide details Title (required) Priority 3 - MyAccount - Something went wron…" at bounding box center [558, 469] width 786 height 934
click at [699, 259] on p "Summary: On 12 October 2025 at 13:00 AEDT, a scheduled deployment pipeline for …" at bounding box center [559, 242] width 528 height 35
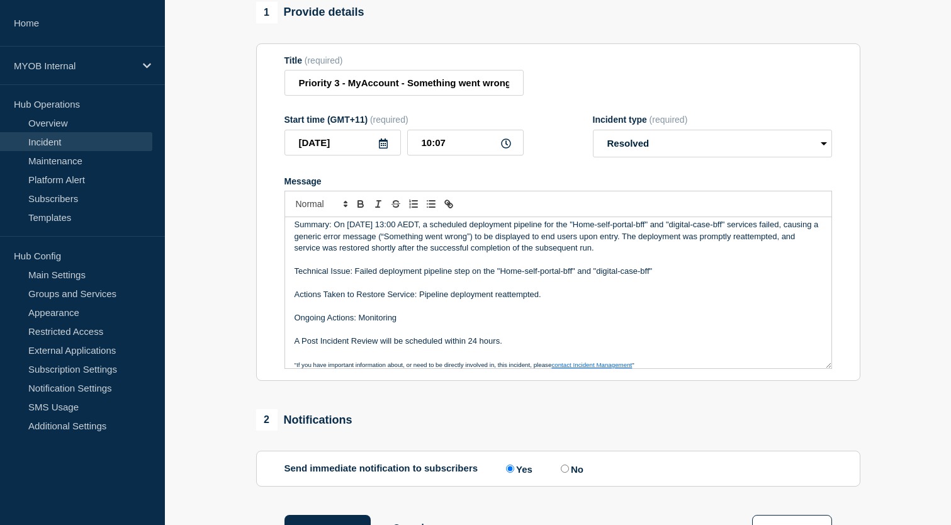
scroll to position [7, 0]
click at [638, 248] on p "Summary: On 12 October 2025 at 13:00 AEDT, a scheduled deployment pipeline for …" at bounding box center [559, 235] width 528 height 35
drag, startPoint x: 593, startPoint y: 249, endPoint x: 637, endPoint y: 247, distance: 44.1
click at [638, 247] on p "Summary: On 12 October 2025 at 13:00 AEDT, a scheduled deployment pipeline for …" at bounding box center [559, 235] width 528 height 35
click at [637, 247] on p "Summary: On 12 October 2025 at 13:00 AEDT, a scheduled deployment pipeline for …" at bounding box center [559, 235] width 528 height 35
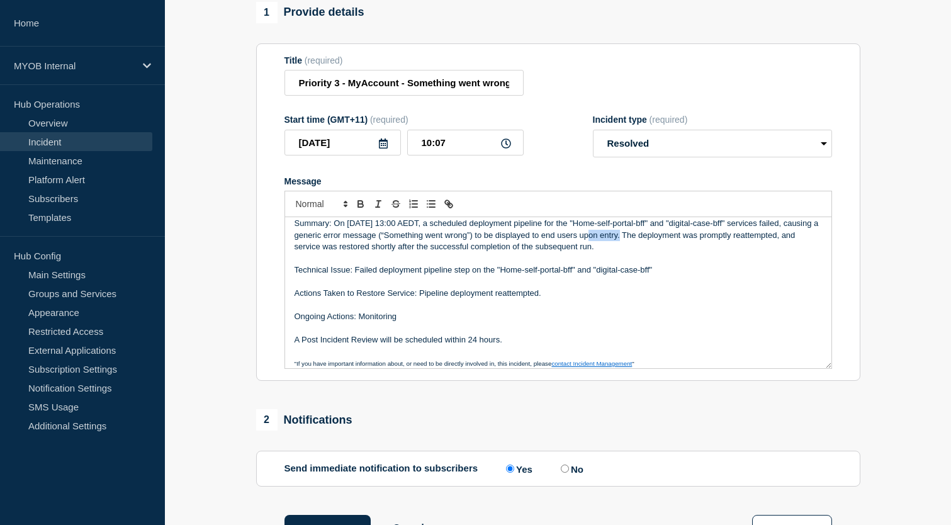
drag, startPoint x: 640, startPoint y: 247, endPoint x: 604, endPoint y: 249, distance: 35.3
click at [604, 249] on p "Summary: On 12 October 2025 at 13:00 AEDT, a scheduled deployment pipeline for …" at bounding box center [559, 235] width 528 height 35
click at [669, 264] on p "Message" at bounding box center [559, 258] width 528 height 11
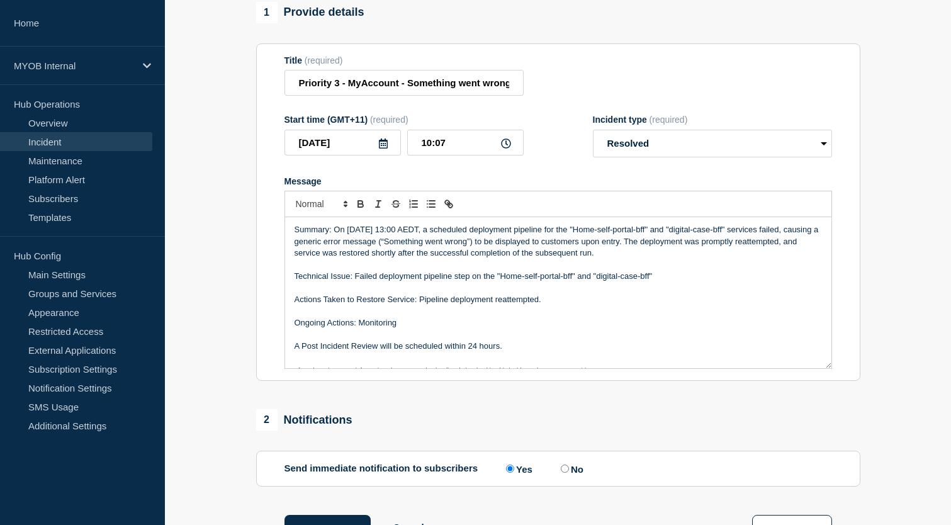
scroll to position [0, 0]
drag, startPoint x: 661, startPoint y: 268, endPoint x: 480, endPoint y: 273, distance: 180.7
click at [480, 259] on p "Summary: On 12 October 2025 at 13:00 AEDT, a scheduled deployment pipeline for …" at bounding box center [559, 242] width 528 height 35
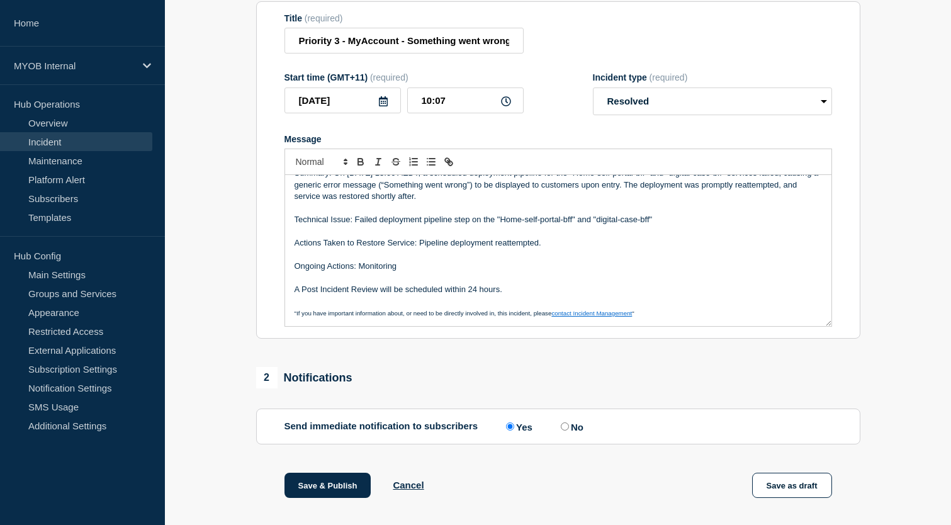
scroll to position [169, 0]
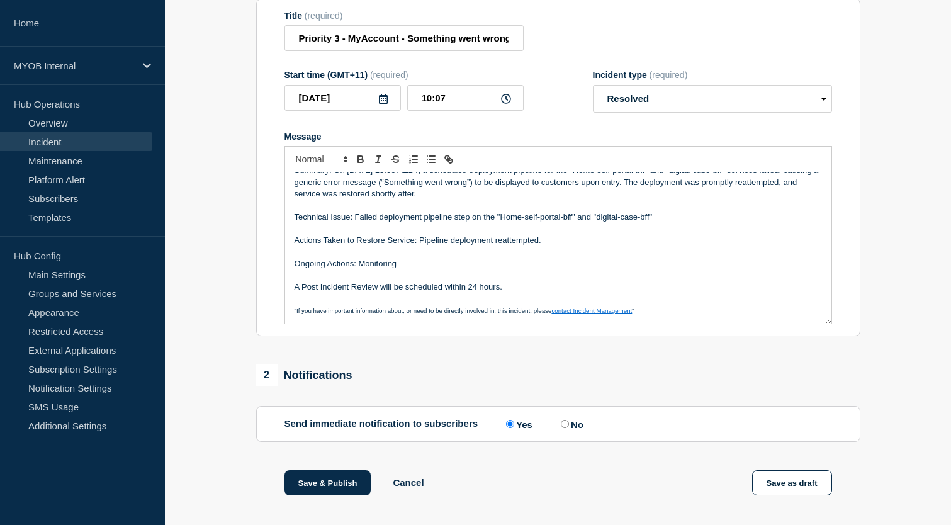
click at [437, 246] on p "Actions Taken to Restore Service: Pipeline deployment reattempted." at bounding box center [559, 240] width 528 height 11
click at [509, 246] on p "Actions Taken to Restore Service: Deployment reattempted." at bounding box center [559, 240] width 528 height 11
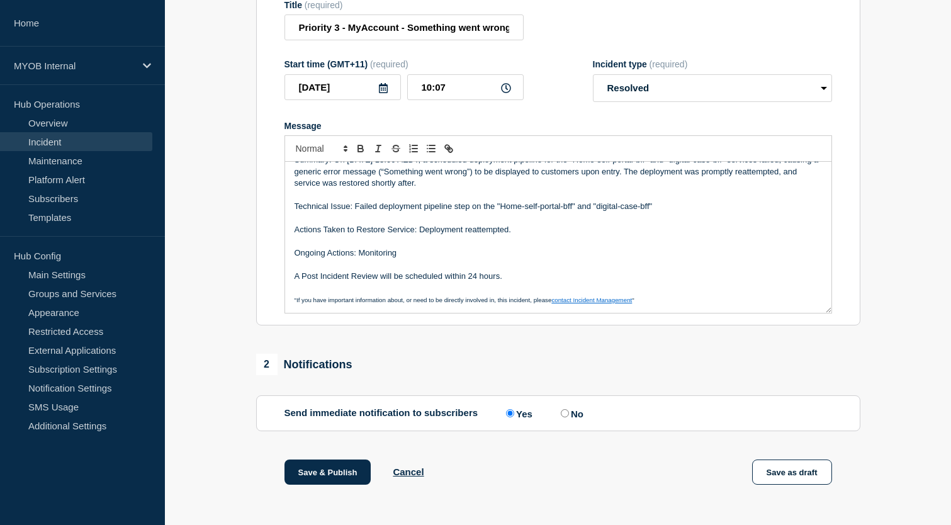
scroll to position [181, 0]
drag, startPoint x: 516, startPoint y: 293, endPoint x: 195, endPoint y: 290, distance: 321.7
click at [195, 290] on section "1 Provide details Title (required) Priority 3 - MyAccount - Something went wron…" at bounding box center [558, 412] width 786 height 934
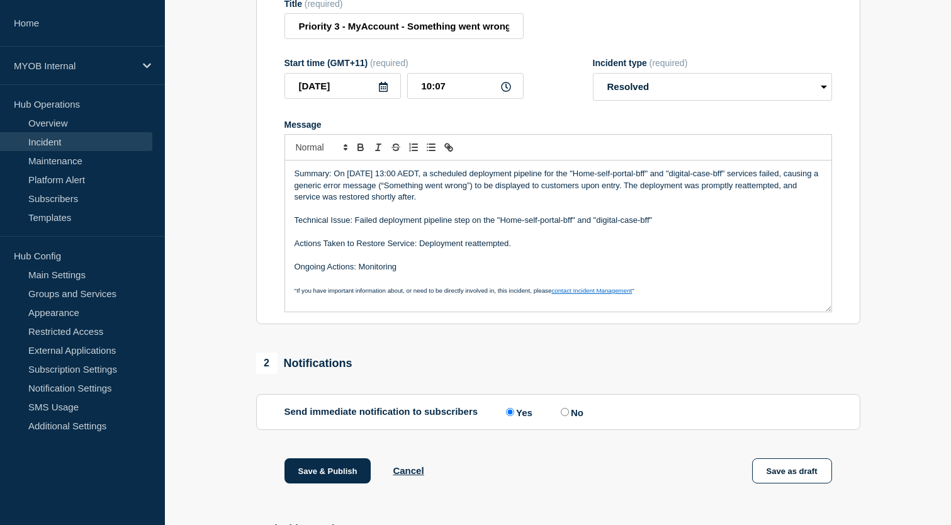
scroll to position [0, 0]
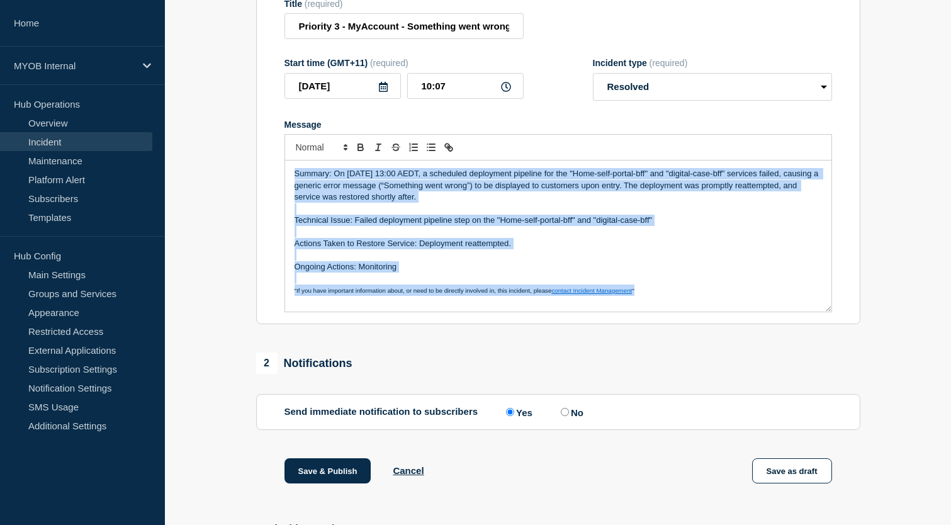
drag, startPoint x: 653, startPoint y: 307, endPoint x: 158, endPoint y: 116, distance: 530.5
click at [158, 116] on div "Home MYOB Internal Hub Operations Overview Incident Maintenance Platform Alert …" at bounding box center [475, 358] width 951 height 1079
copy div "Summary: On 12 October 2025 at 13:00 AEDT, a scheduled deployment pipeline for …"
click at [419, 189] on p "Summary: On 12 October 2025 at 13:00 AEDT, a scheduled deployment pipeline for …" at bounding box center [559, 185] width 528 height 35
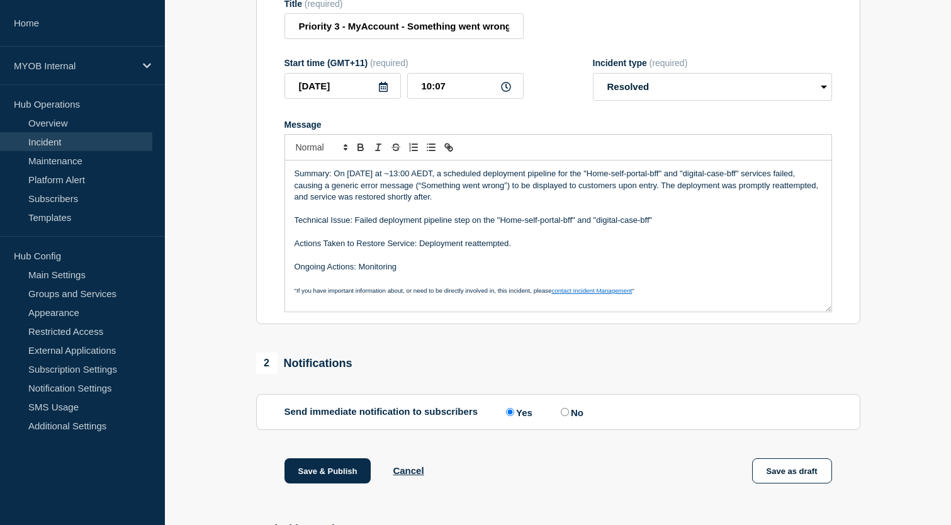
click at [601, 237] on p "Message" at bounding box center [559, 231] width 528 height 11
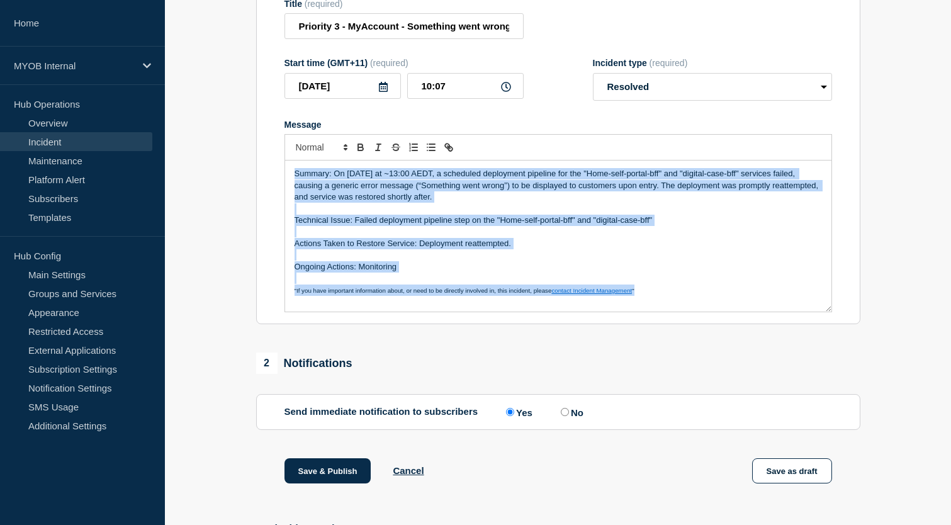
drag, startPoint x: 648, startPoint y: 316, endPoint x: 229, endPoint y: 138, distance: 455.0
click at [229, 138] on section "1 Provide details Title (required) Priority 3 - MyAccount - Something went wron…" at bounding box center [558, 412] width 786 height 934
copy div "Summary: On 12 October 2025 at ~13:00 AEDT, a scheduled deployment pipeline for…"
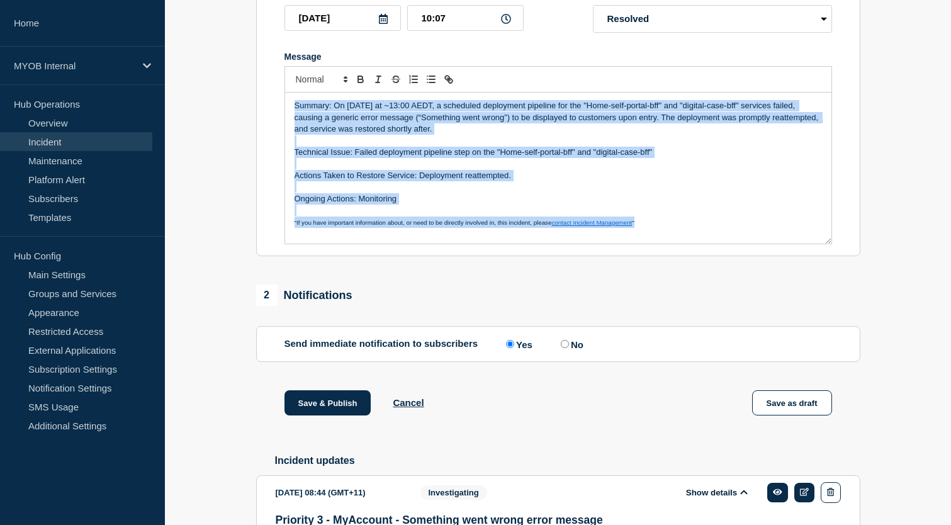
scroll to position [238, 0]
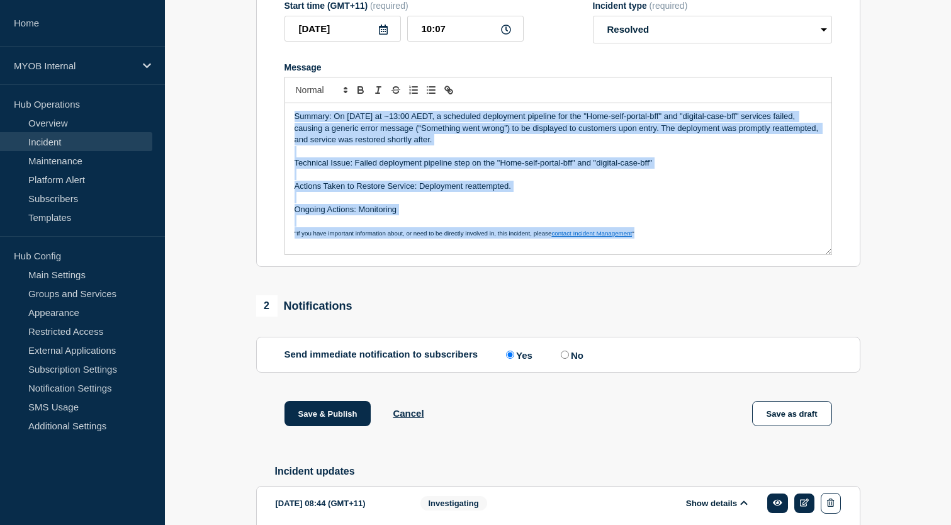
copy div "Summary: On 12 October 2025 at ~13:00 AEDT, a scheduled deployment pipeline for…"
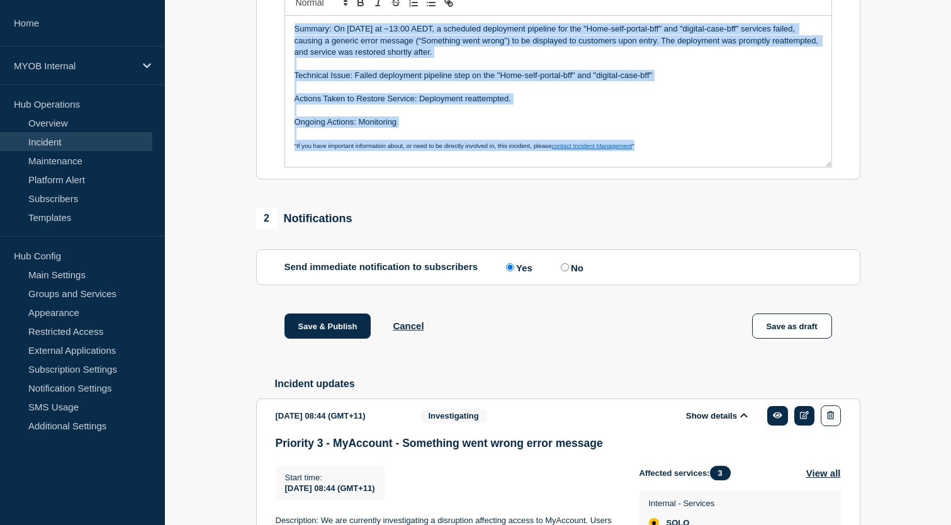
scroll to position [331, 0]
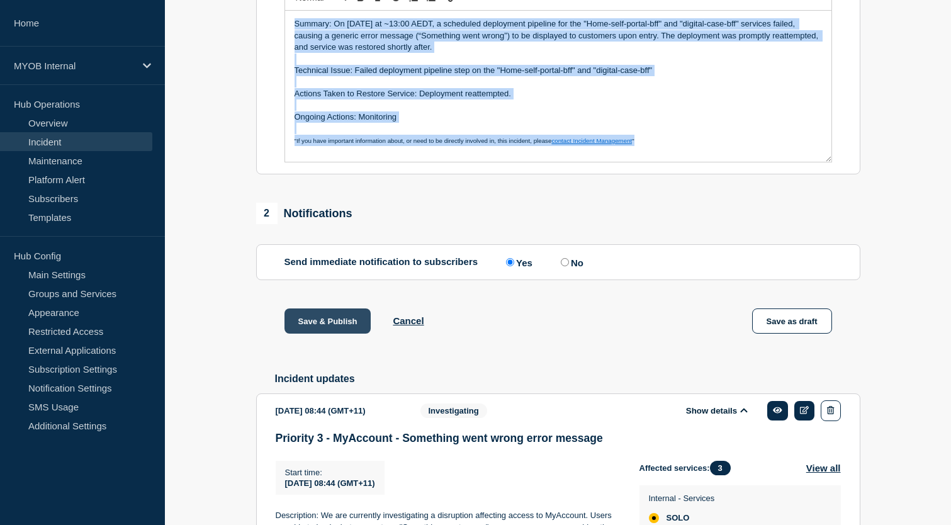
click at [327, 334] on button "Save & Publish" at bounding box center [328, 320] width 87 height 25
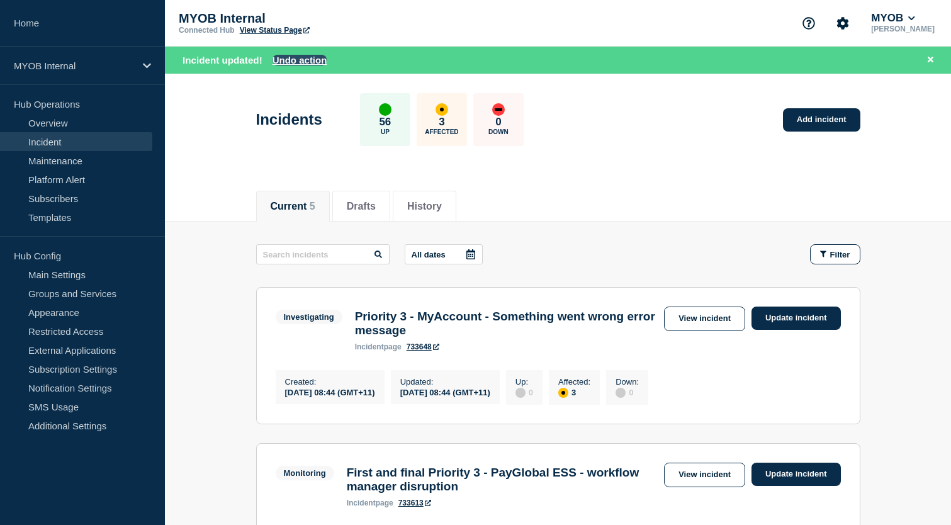
click at [295, 59] on button "Undo action" at bounding box center [300, 60] width 55 height 11
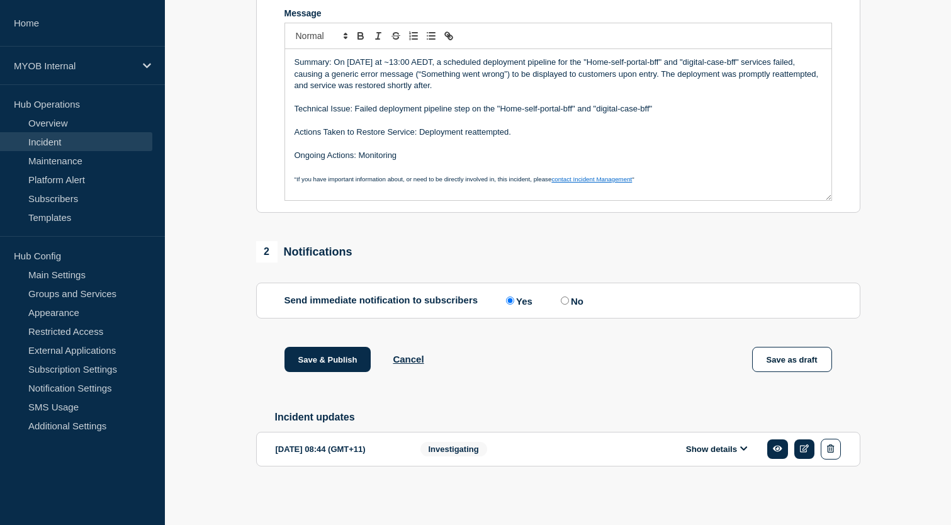
scroll to position [312, 0]
click at [330, 351] on button "Save & Publish" at bounding box center [328, 359] width 87 height 25
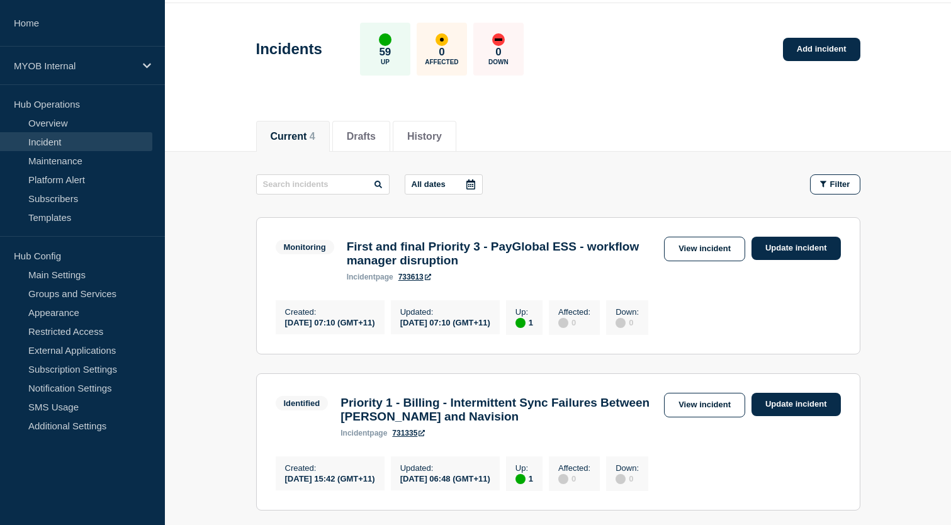
scroll to position [42, 0]
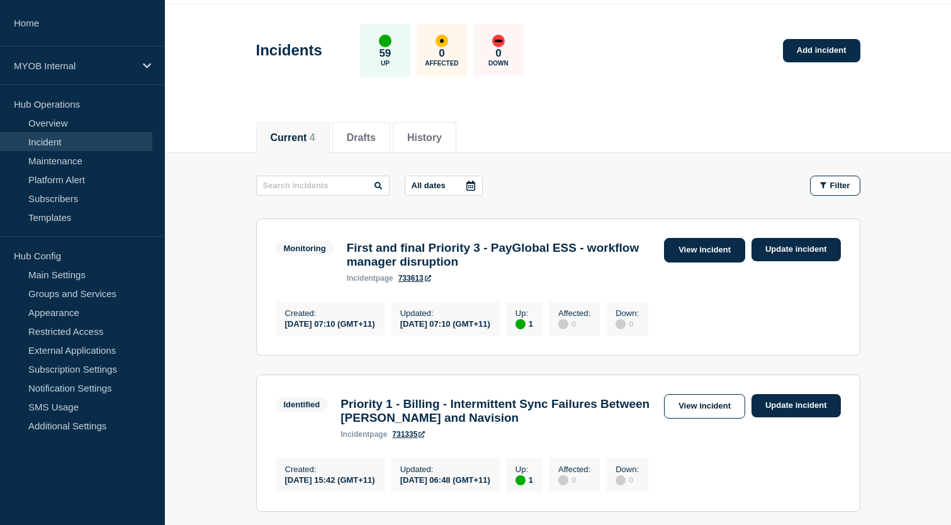
click at [698, 252] on link "View incident" at bounding box center [704, 250] width 81 height 25
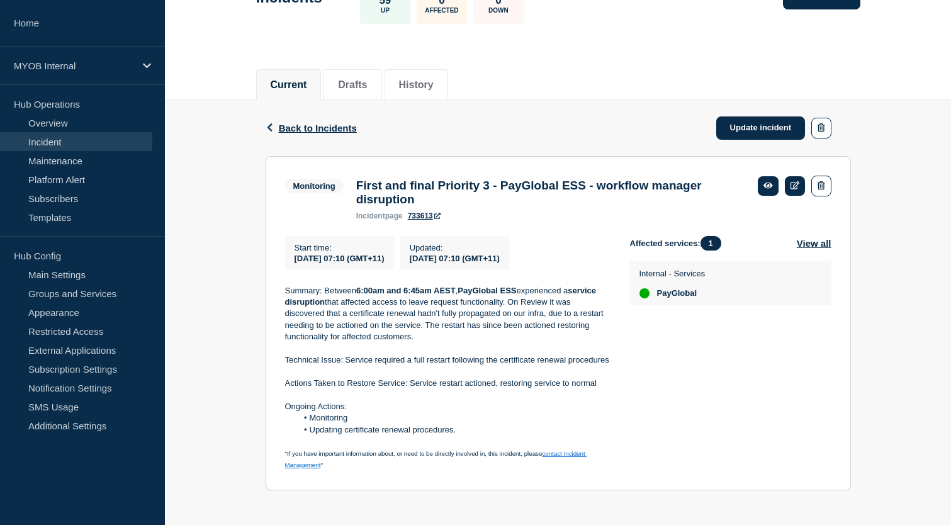
scroll to position [111, 0]
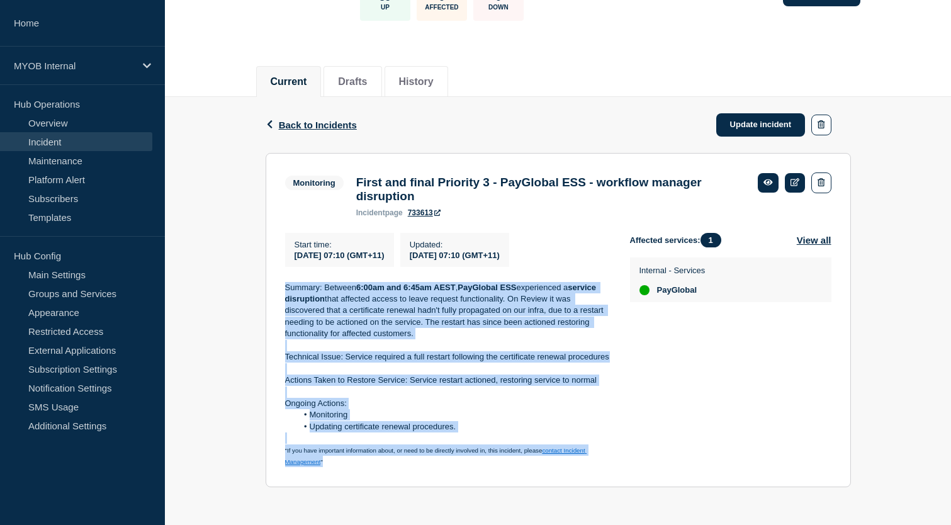
drag, startPoint x: 333, startPoint y: 460, endPoint x: 257, endPoint y: 278, distance: 197.6
click at [257, 278] on div "Back Back to Incidents Update incident Monitoring First and final Priority 3 - …" at bounding box center [558, 301] width 604 height 409
copy div "Summary: Between 6:00am and 6:45am AEST , PayGlobal ESS experienced a service d…"
click at [427, 322] on p "Summary: Between 6:00am and 6:45am AEST , PayGlobal ESS experienced a service d…" at bounding box center [447, 311] width 325 height 58
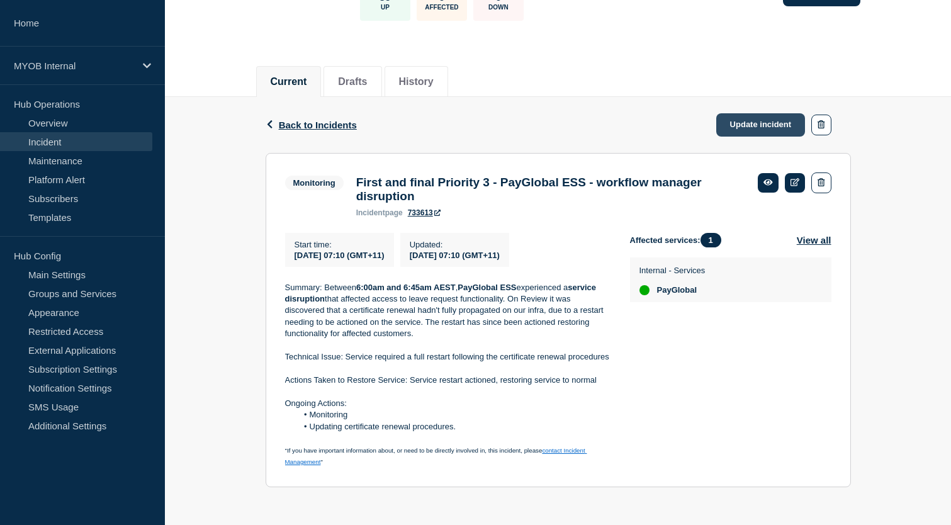
click at [769, 113] on link "Update incident" at bounding box center [760, 124] width 89 height 23
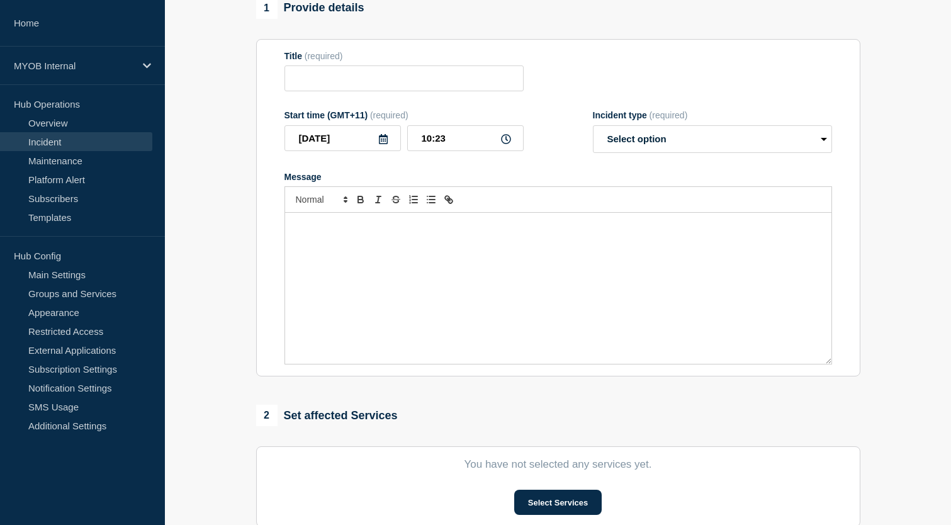
type input "First and final Priority 3 - PayGlobal ESS - workflow manager disruption"
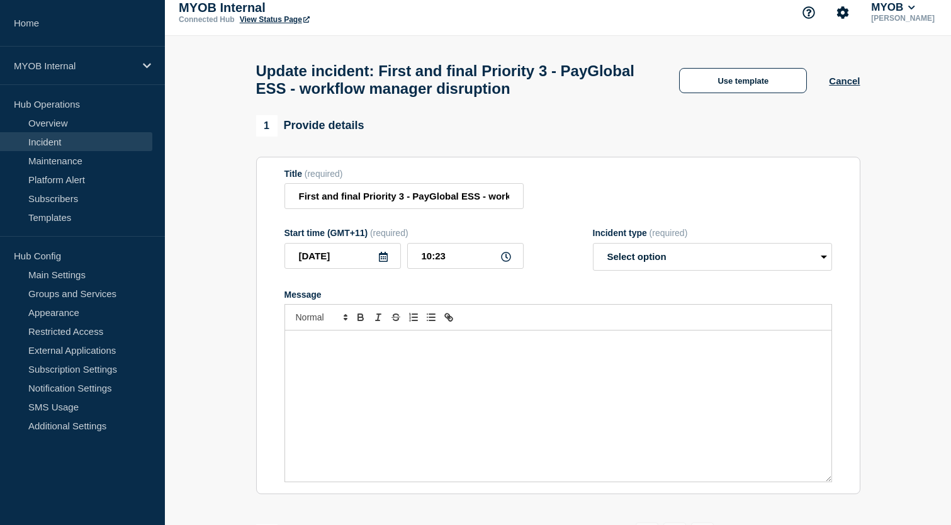
scroll to position [1, 0]
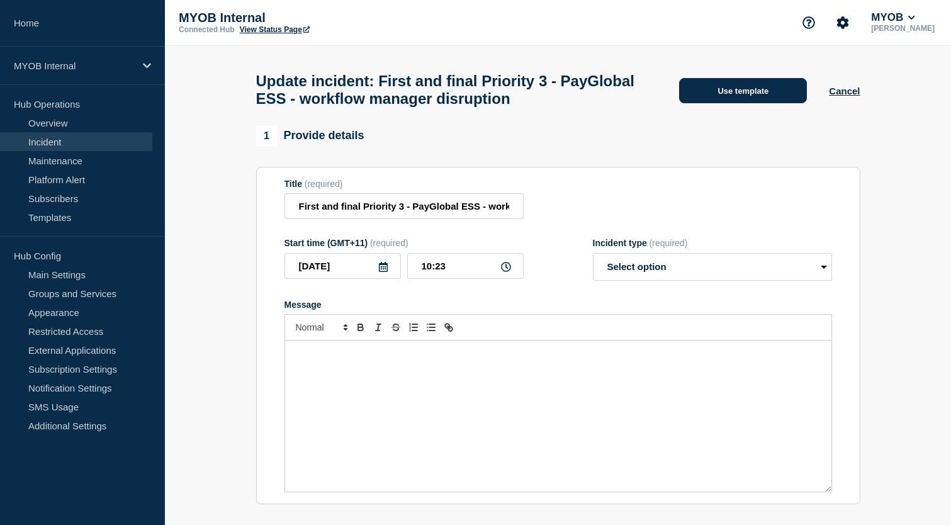
click at [725, 88] on button "Use template" at bounding box center [743, 90] width 128 height 25
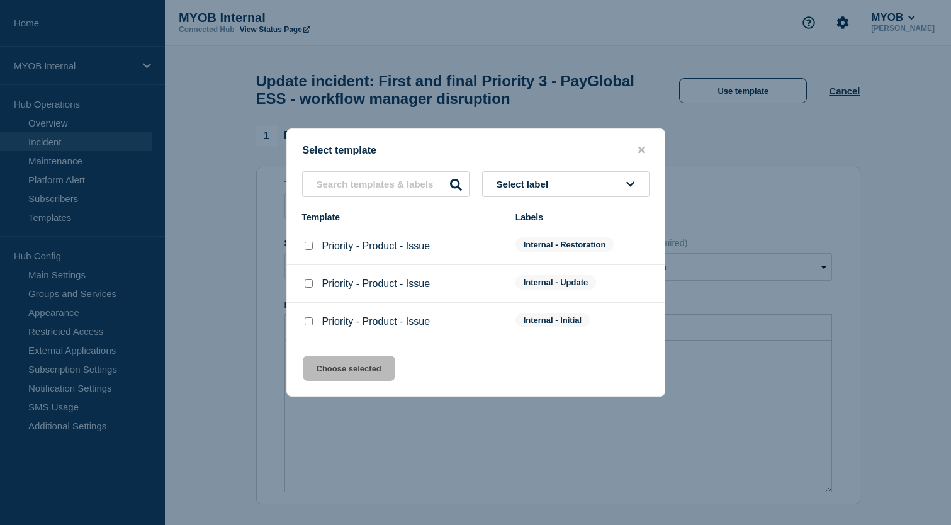
click at [307, 241] on div at bounding box center [308, 246] width 13 height 13
click at [307, 247] on input "Priority - Product - Issue checkbox" at bounding box center [309, 246] width 8 height 8
checkbox input "true"
click at [336, 374] on button "Choose selected" at bounding box center [349, 368] width 93 height 25
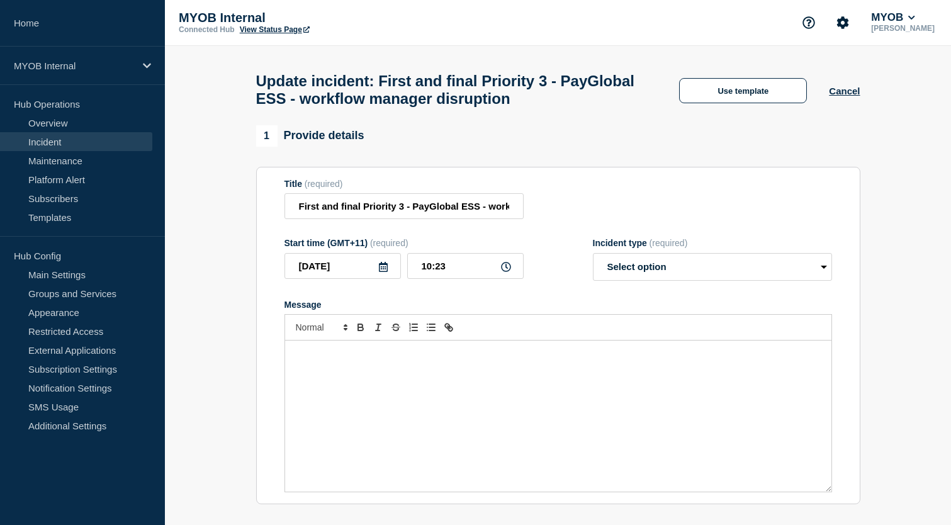
select select "resolved"
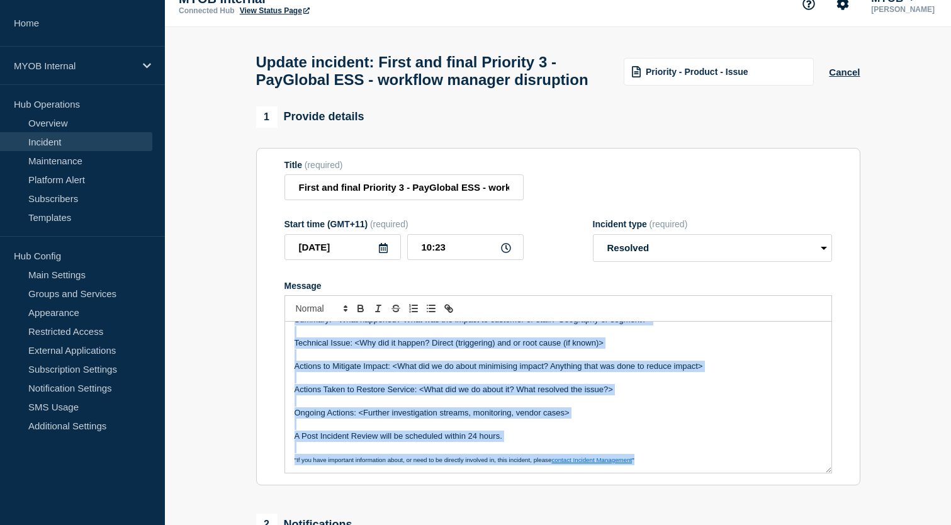
scroll to position [0, 0]
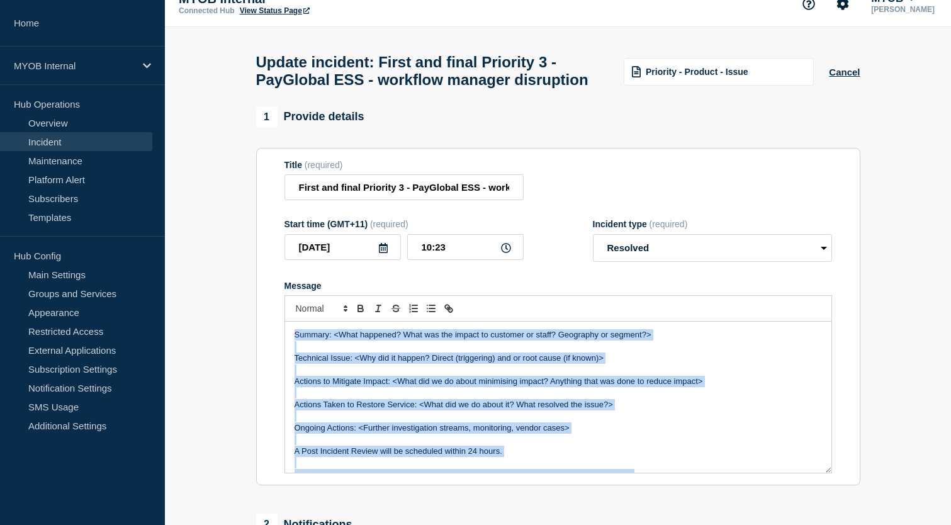
drag, startPoint x: 640, startPoint y: 474, endPoint x: 294, endPoint y: 311, distance: 382.2
click at [294, 311] on div "Summary: <What happened? What was the impact to customer or staff? Geography or…" at bounding box center [559, 384] width 548 height 178
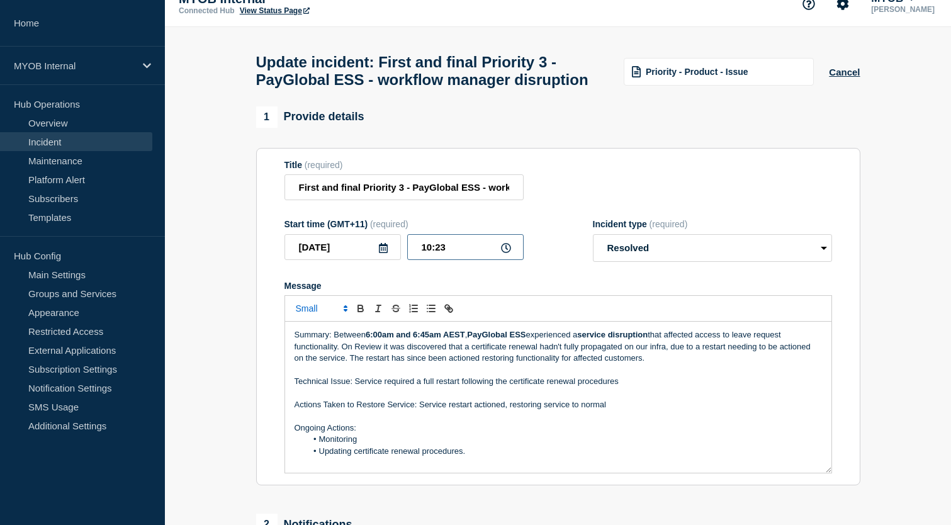
drag, startPoint x: 432, startPoint y: 262, endPoint x: 424, endPoint y: 261, distance: 8.3
click at [423, 260] on input "10:23" at bounding box center [465, 247] width 116 height 26
click at [451, 259] on input "09:23" at bounding box center [465, 247] width 116 height 26
drag, startPoint x: 458, startPoint y: 258, endPoint x: 383, endPoint y: 254, distance: 74.4
click at [383, 254] on div "2025-10-13 09:00" at bounding box center [404, 247] width 239 height 26
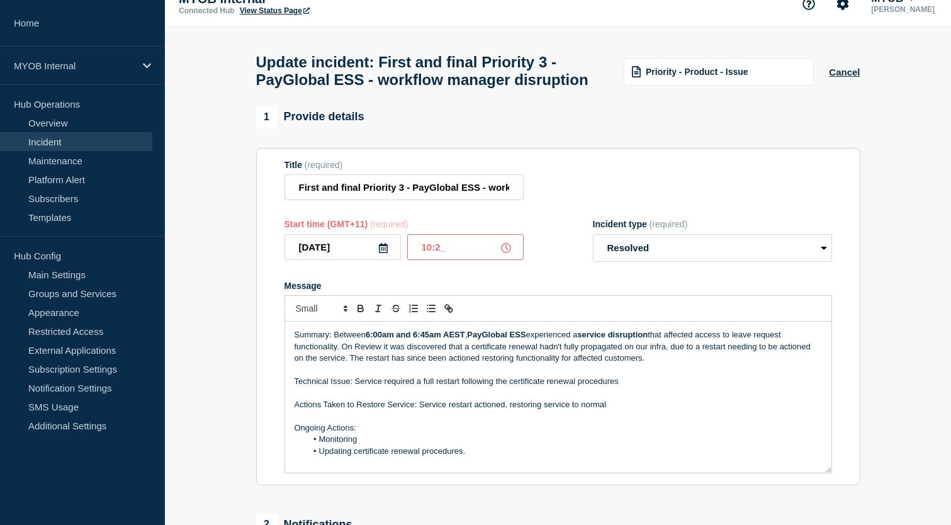
type input "10:24"
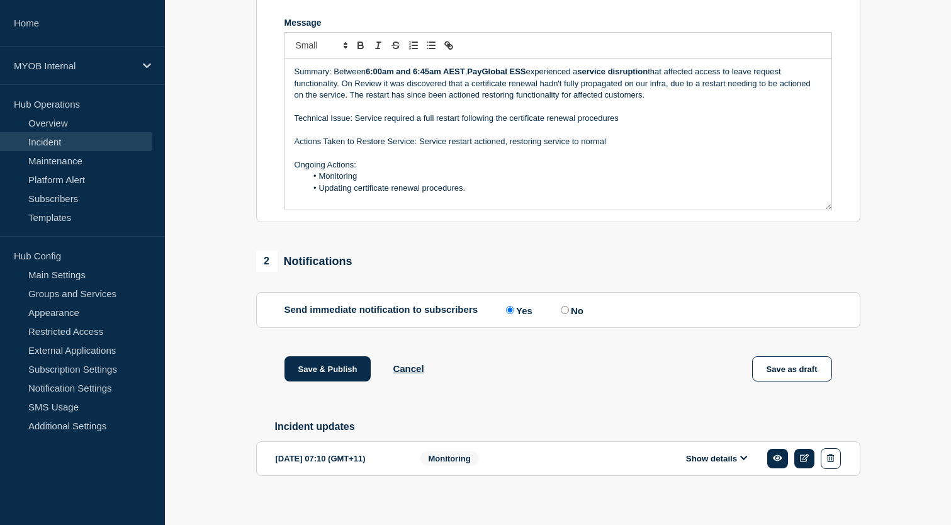
scroll to position [312, 0]
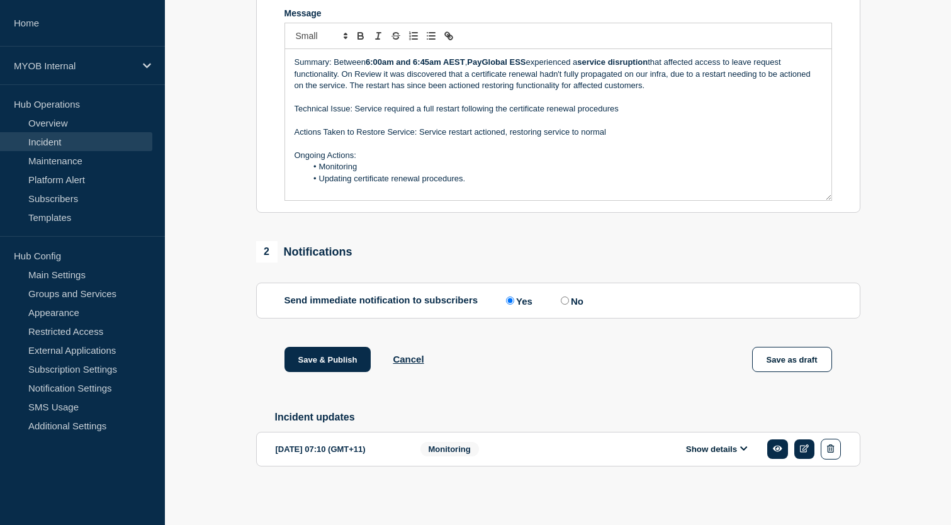
click at [561, 298] on input "No" at bounding box center [565, 301] width 8 height 8
radio input "true"
radio input "false"
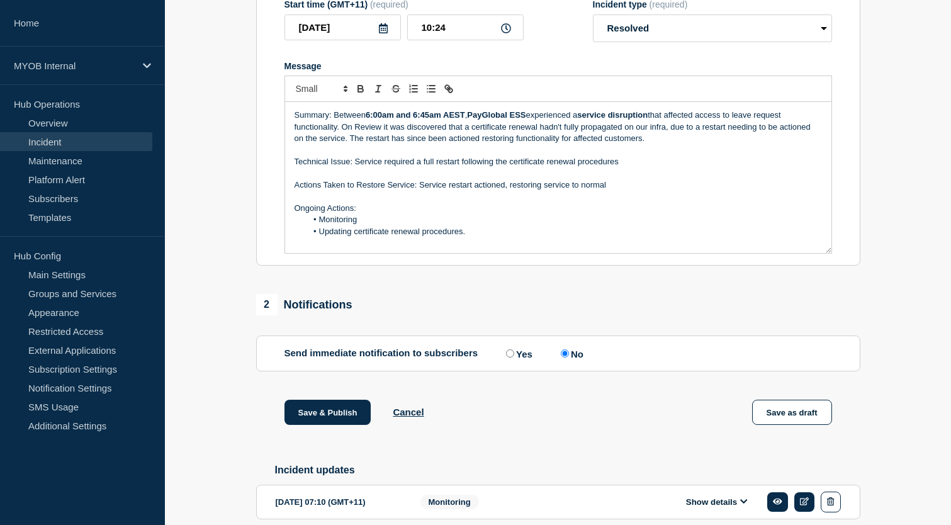
scroll to position [278, 0]
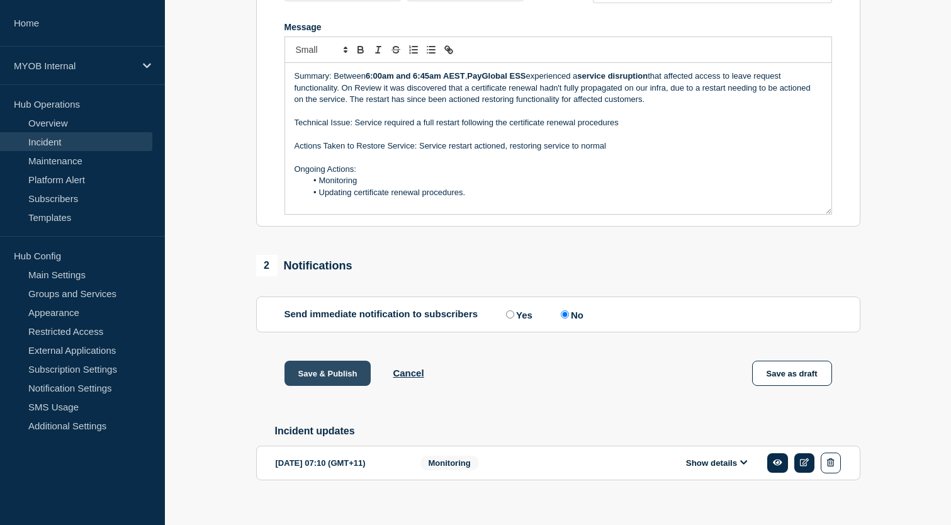
click at [340, 386] on button "Save & Publish" at bounding box center [328, 373] width 87 height 25
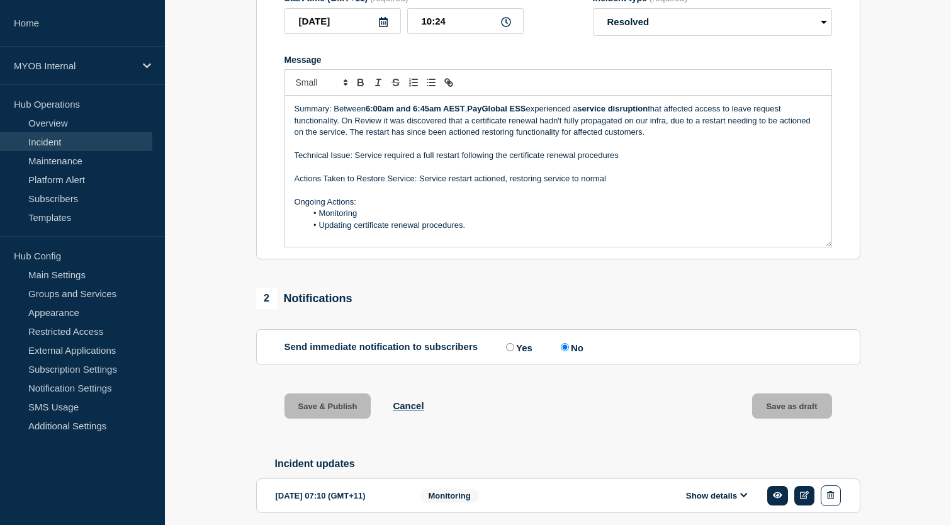
scroll to position [0, 0]
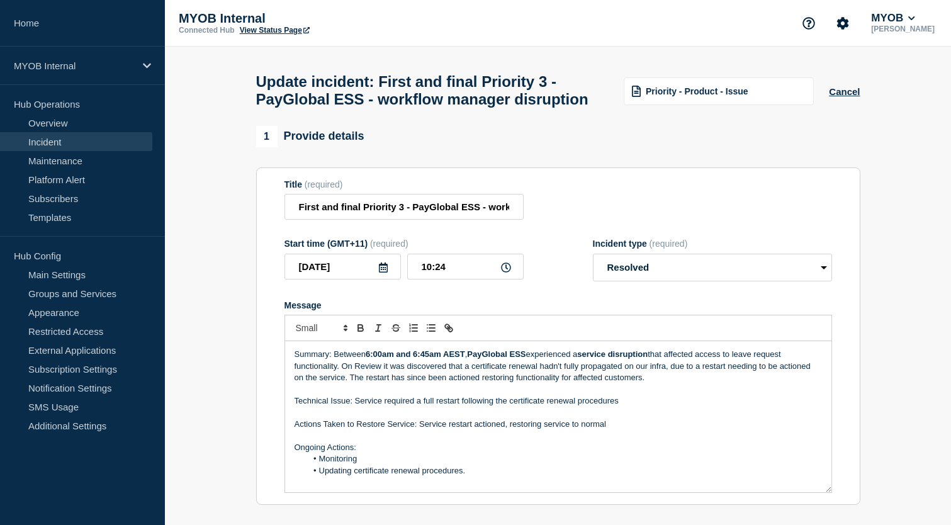
click at [474, 356] on div "Summary: Between 6:00am and 6:45am AEST , PayGlobal ESS experienced a service d…" at bounding box center [558, 416] width 546 height 151
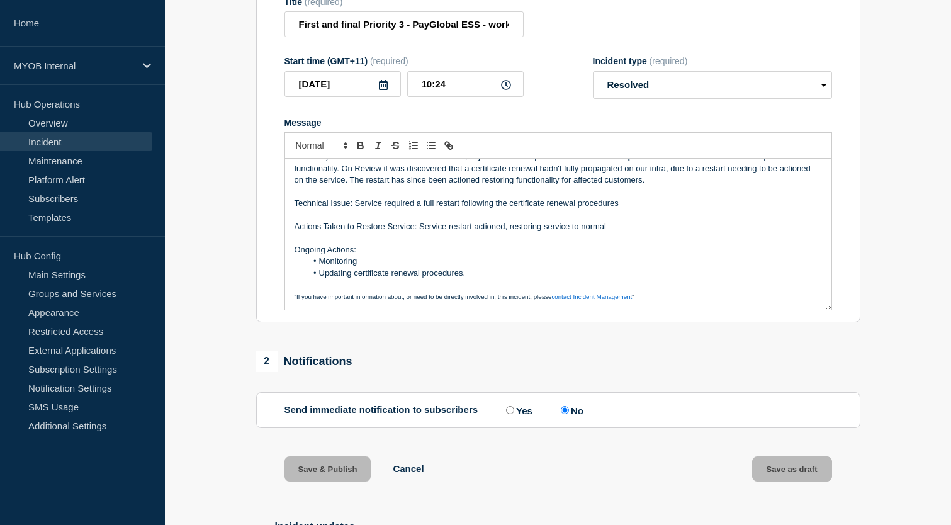
scroll to position [312, 0]
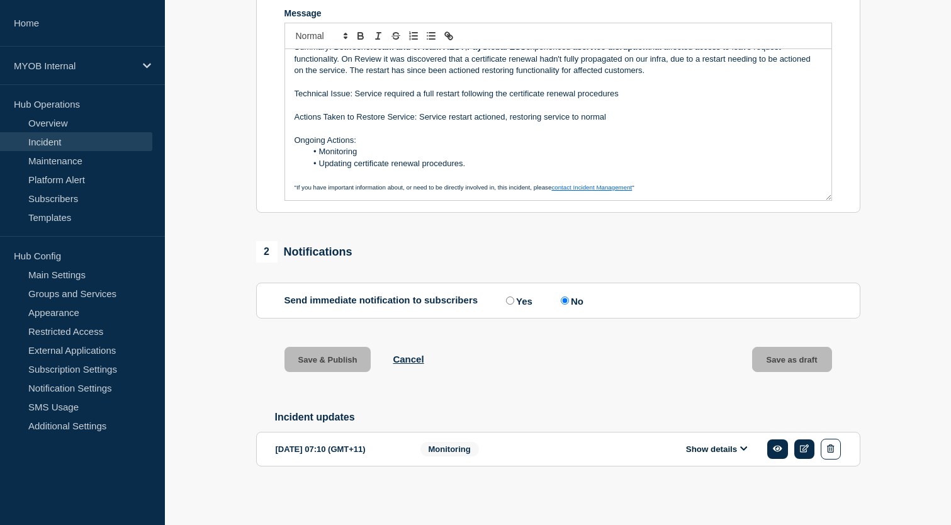
click at [645, 124] on p "Message" at bounding box center [559, 128] width 528 height 11
click at [642, 103] on p "Message" at bounding box center [559, 104] width 528 height 11
click at [913, 166] on section "1 Provide details Title (required) First and final Priority 3 - PayGlobal ESS -…" at bounding box center [558, 170] width 786 height 672
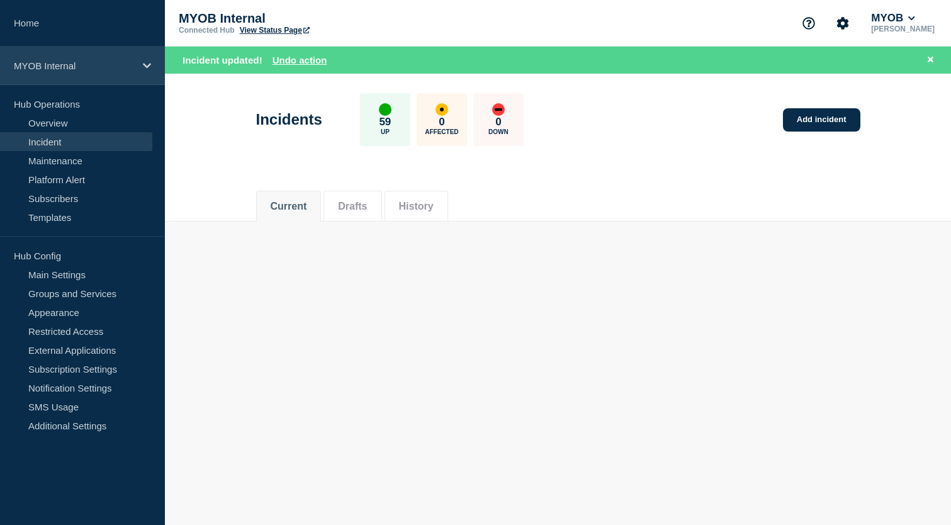
click at [82, 71] on p "MYOB Internal" at bounding box center [74, 65] width 121 height 11
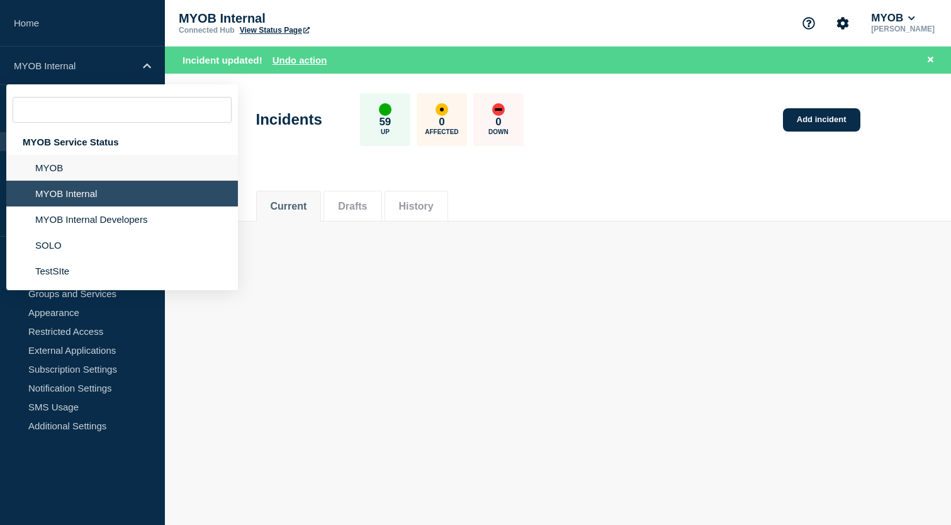
click at [63, 169] on li "MYOB" at bounding box center [122, 168] width 232 height 26
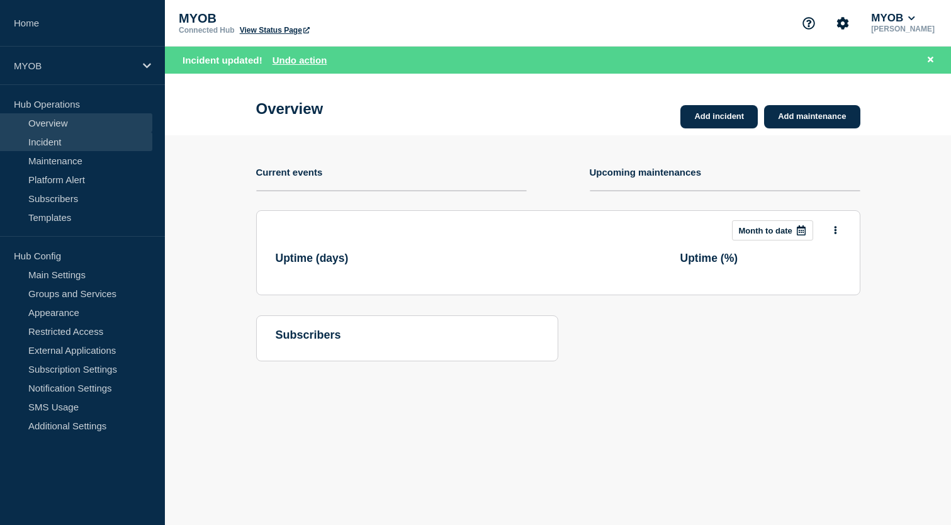
click at [90, 144] on link "Incident" at bounding box center [76, 141] width 152 height 19
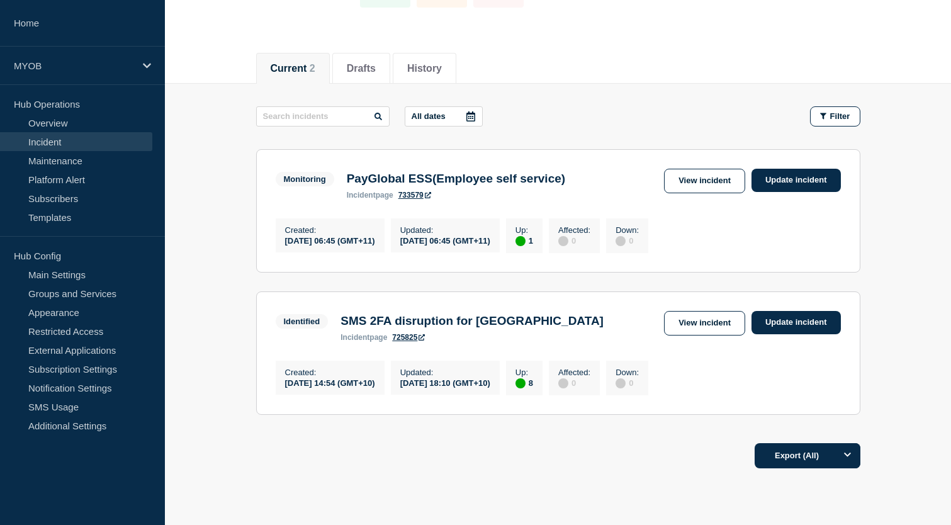
scroll to position [119, 0]
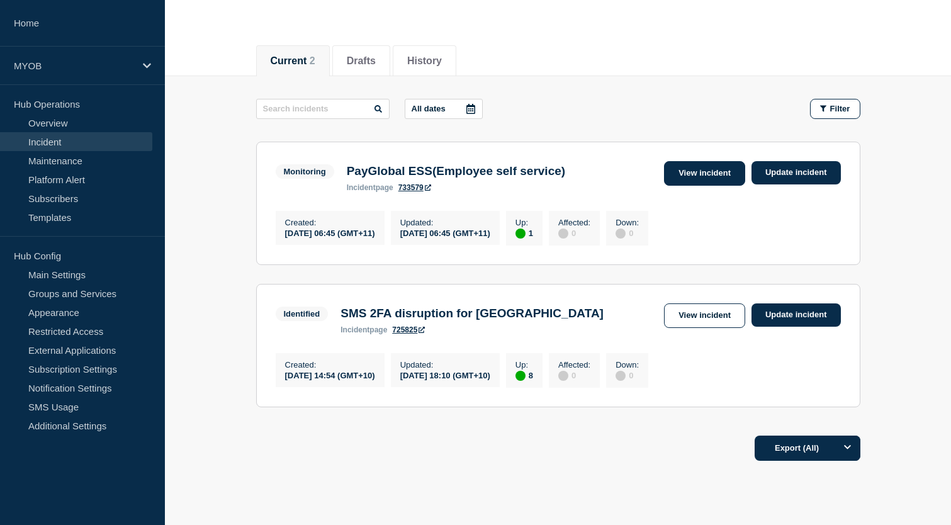
click at [685, 171] on link "View incident" at bounding box center [704, 173] width 81 height 25
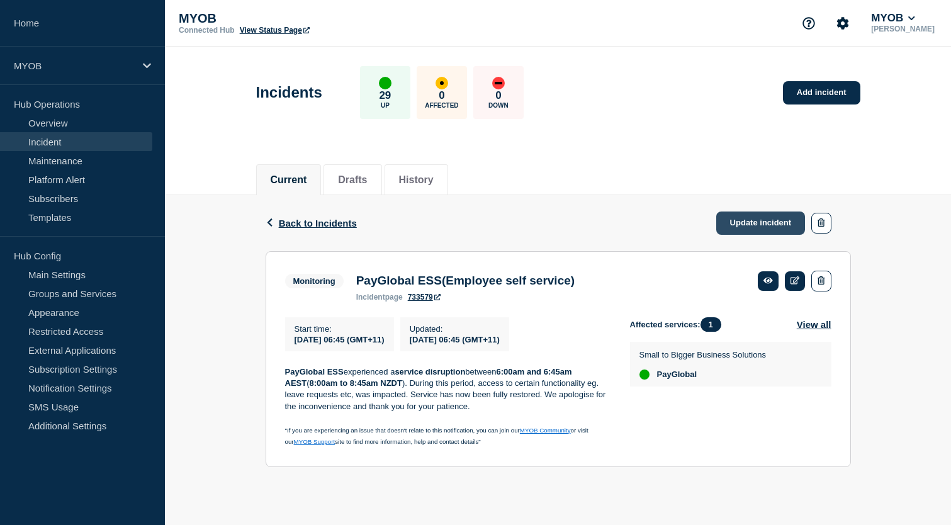
click at [746, 224] on link "Update incident" at bounding box center [760, 223] width 89 height 23
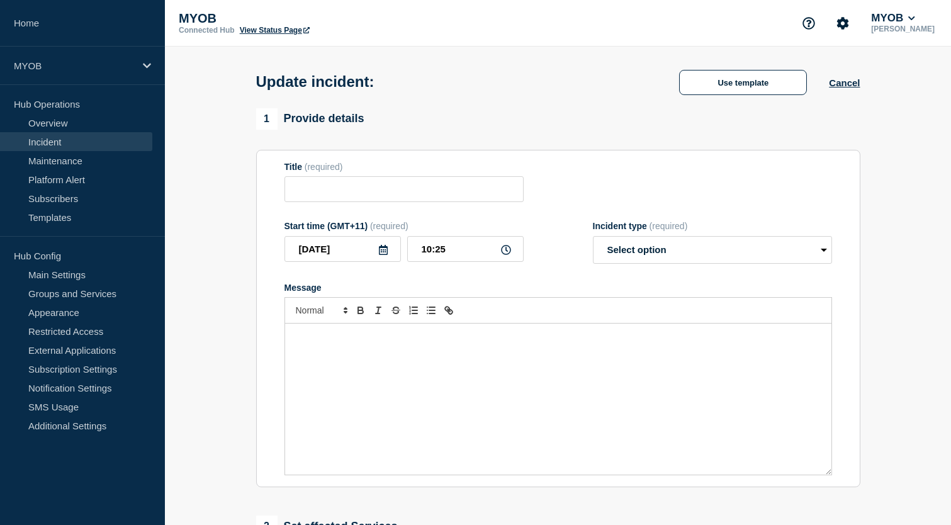
scroll to position [14, 0]
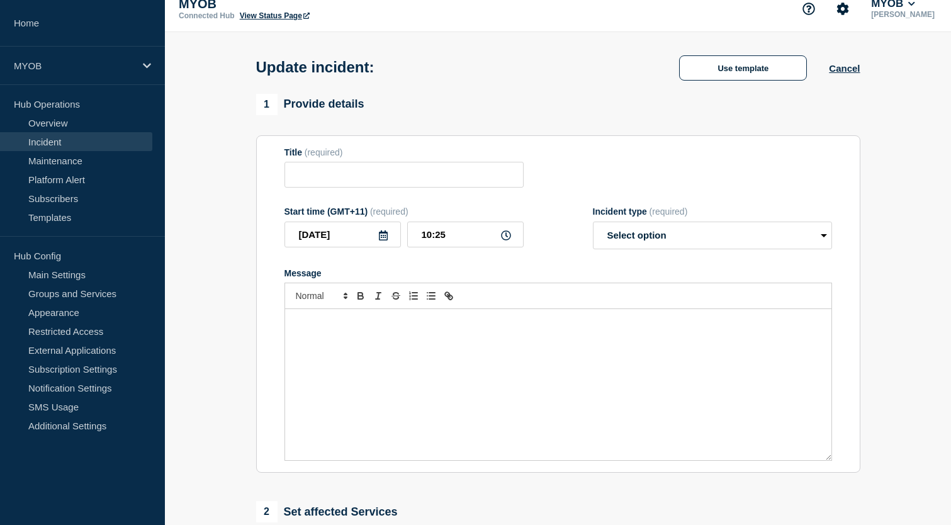
click at [735, 86] on div "Update incident: Use template Cancel" at bounding box center [558, 63] width 633 height 62
click at [735, 71] on button "Use template" at bounding box center [743, 67] width 128 height 25
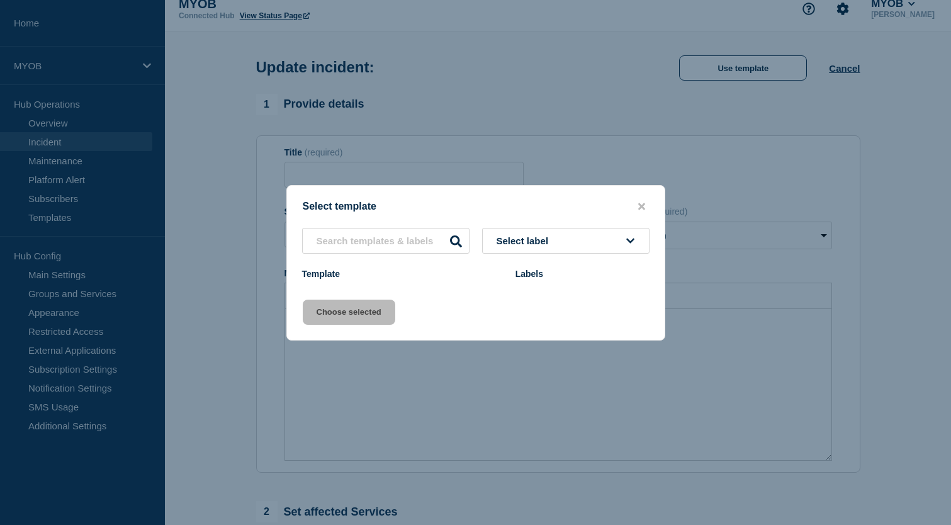
type input "PayGlobal ESS(Employee self service)"
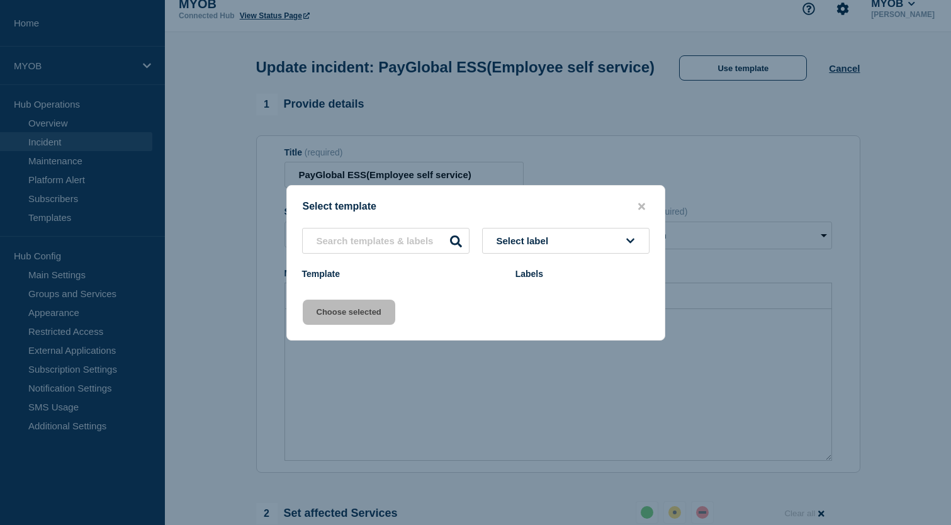
click at [421, 290] on div "Select template Select label Template Labels Choose selected" at bounding box center [475, 262] width 379 height 155
click at [640, 205] on icon "close button" at bounding box center [641, 206] width 7 height 7
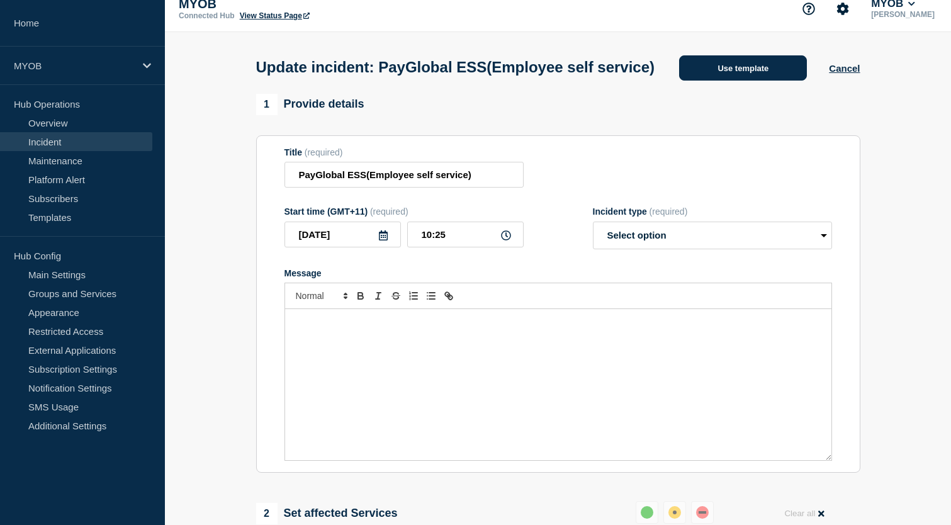
click at [727, 64] on button "Use template" at bounding box center [743, 67] width 128 height 25
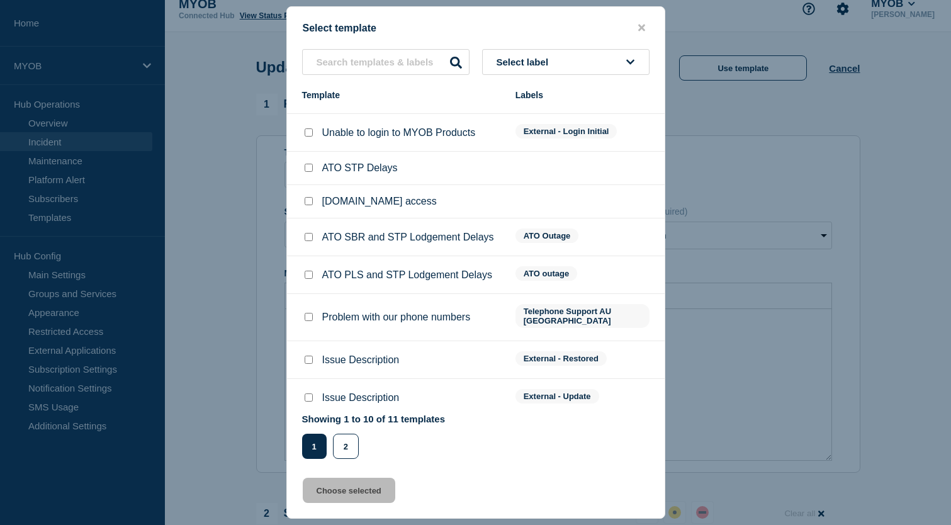
scroll to position [82, 0]
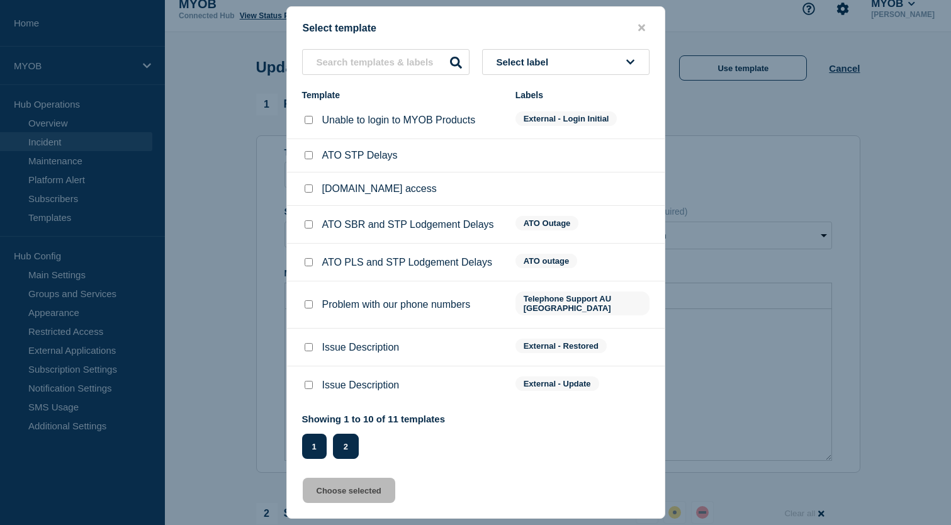
click at [349, 456] on button "2" at bounding box center [346, 446] width 26 height 25
click at [305, 343] on input "Issue Description checkbox" at bounding box center [309, 347] width 8 height 8
checkbox input "true"
click at [359, 492] on button "Choose selected" at bounding box center [349, 490] width 93 height 25
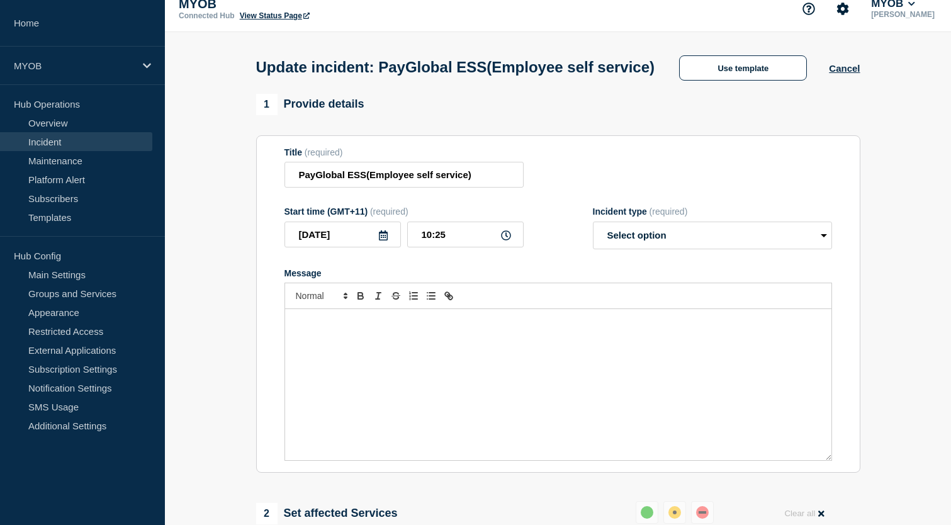
click at [587, 147] on section "Title (required) PayGlobal ESS(Employee self service) Start time (GMT+11) (requ…" at bounding box center [558, 304] width 604 height 338
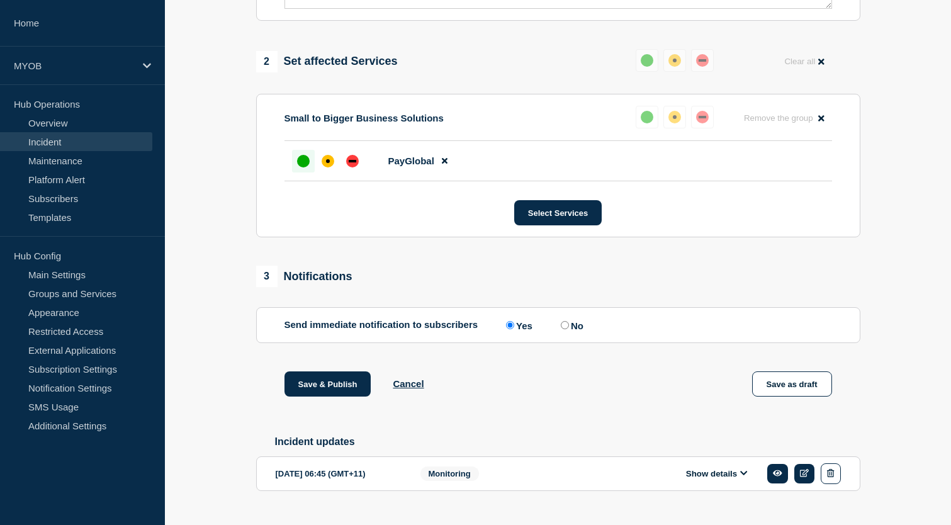
select select "resolved"
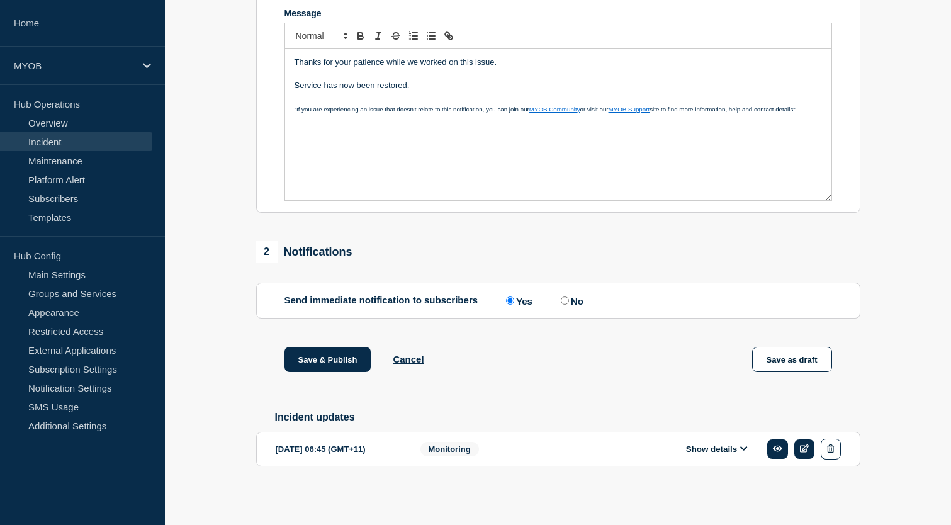
click at [573, 341] on div "1 Provide details Title (required) PayGlobal ESS(Employee self service) Start t…" at bounding box center [558, 170] width 619 height 672
click at [570, 298] on label "No" at bounding box center [571, 301] width 26 height 12
click at [569, 298] on input "No" at bounding box center [565, 301] width 8 height 8
radio input "true"
radio input "false"
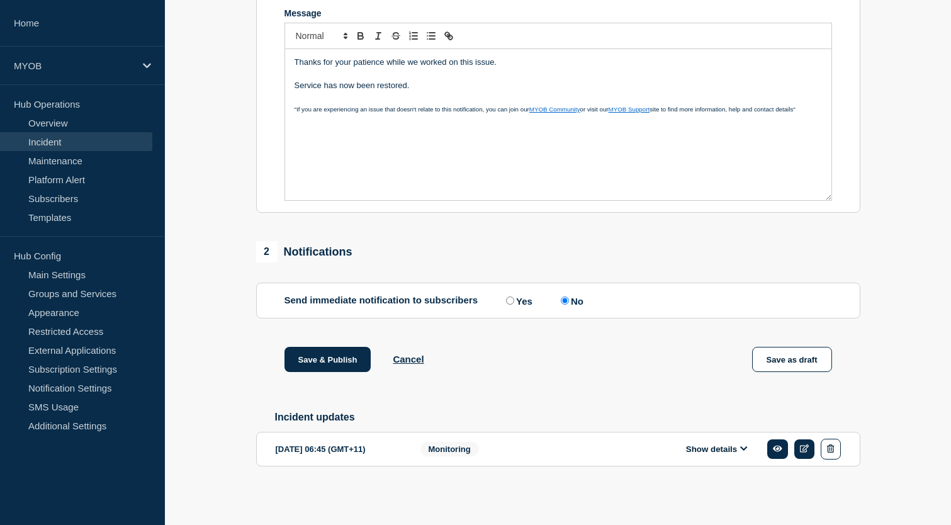
click at [563, 298] on input "No" at bounding box center [565, 301] width 8 height 8
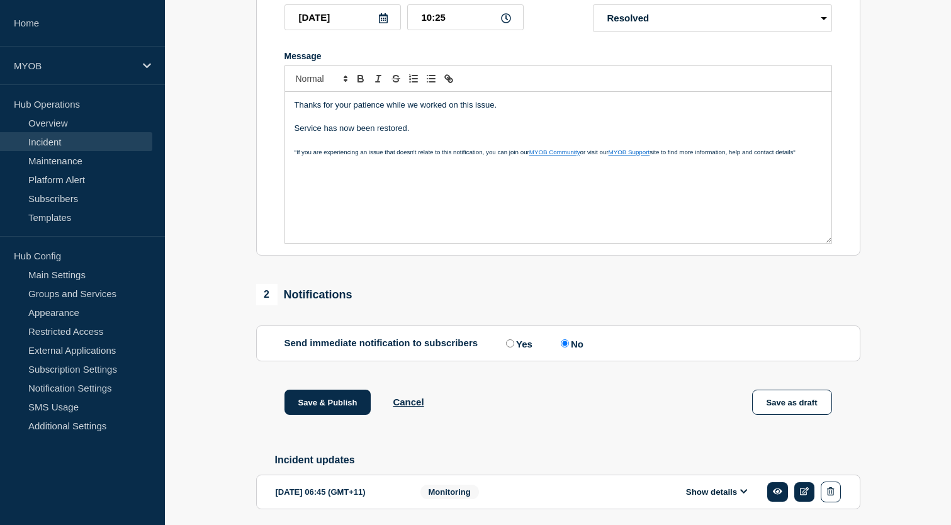
scroll to position [257, 0]
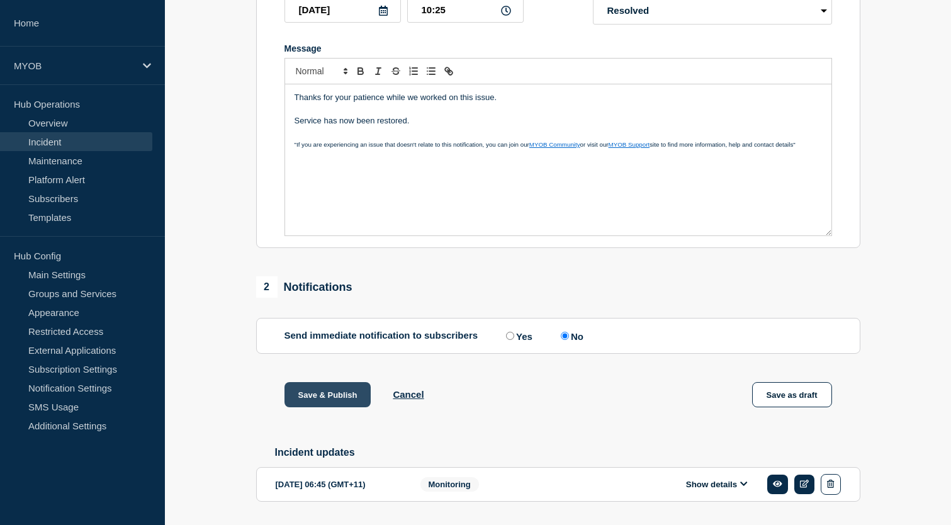
click at [327, 407] on button "Save & Publish" at bounding box center [328, 394] width 87 height 25
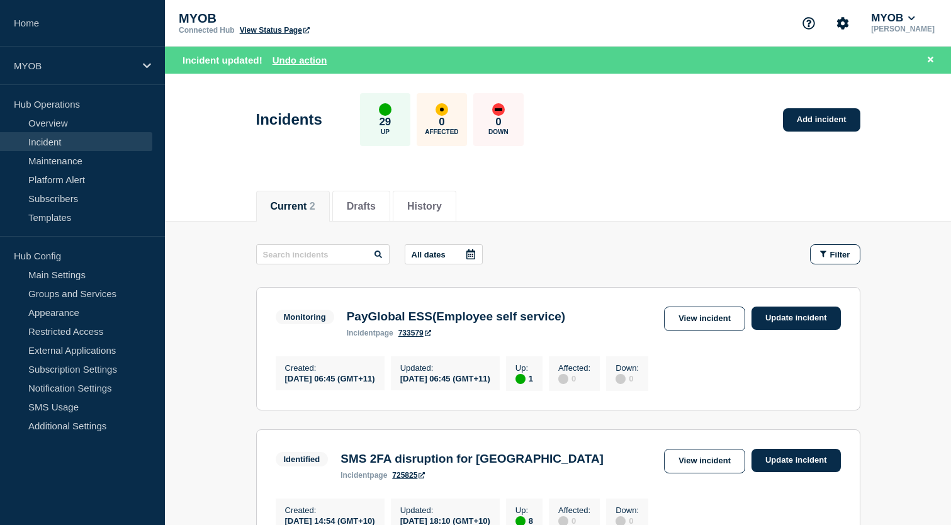
click at [271, 25] on p "MYOB" at bounding box center [305, 18] width 252 height 14
click at [271, 28] on link "View Status Page" at bounding box center [275, 30] width 70 height 9
